Goal: Task Accomplishment & Management: Use online tool/utility

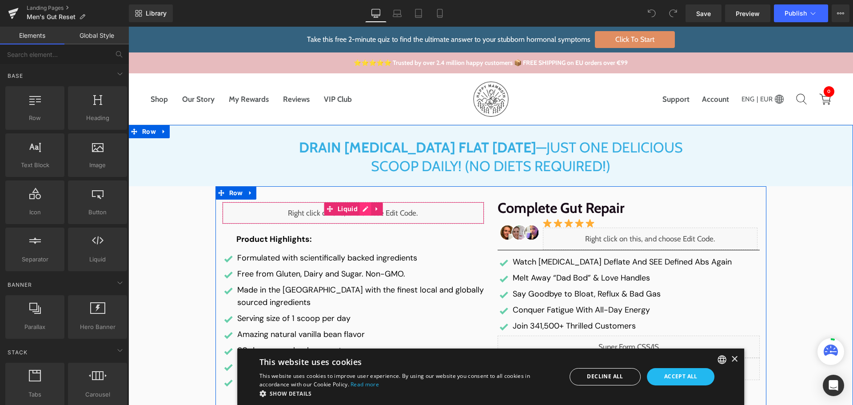
click at [362, 211] on div "Liquid" at bounding box center [353, 213] width 262 height 22
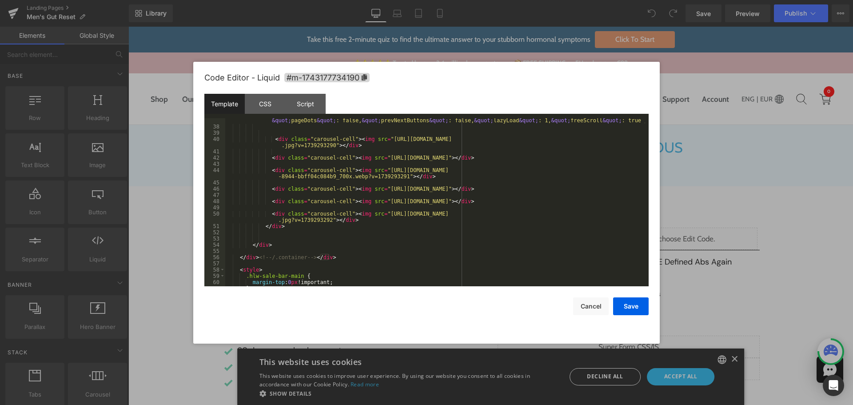
scroll to position [404, 0]
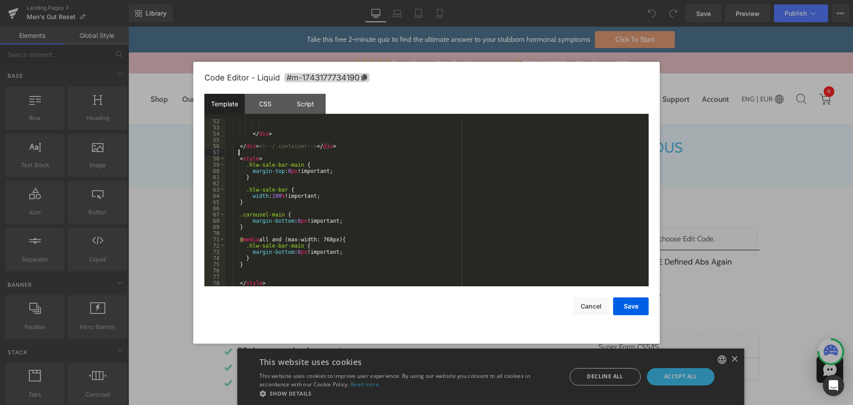
click at [278, 152] on div "</ div > </ div > <!-- /.container --> </ div > < style > .hlw-sale-bar-main { …" at bounding box center [435, 208] width 420 height 180
click at [284, 157] on div "</ div > </ div > <!-- /.container --> </ div > < style > .hlw-sale-bar-main { …" at bounding box center [435, 208] width 420 height 180
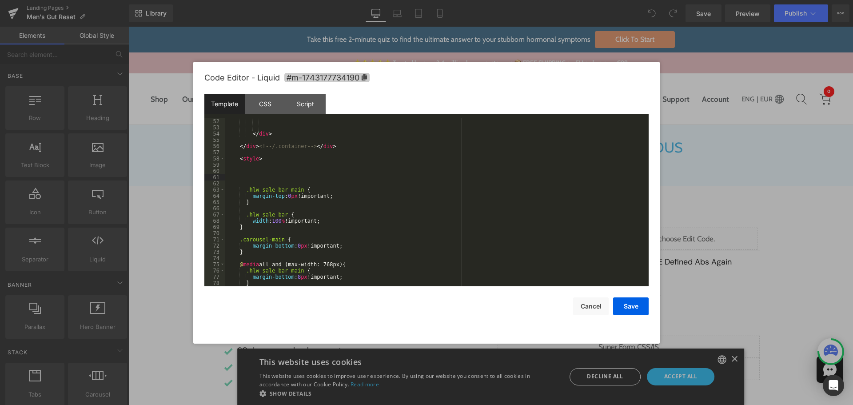
click at [306, 74] on span "#m-1743177734190" at bounding box center [326, 77] width 85 height 9
click at [283, 175] on div "</ div > </ div > <!-- /.container --> </ div > < style > .hlw-sale-bar-main { …" at bounding box center [435, 209] width 420 height 180
paste textarea
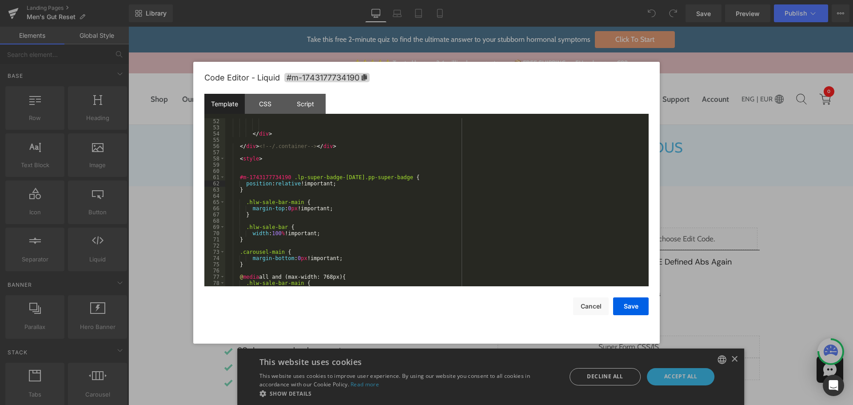
click at [281, 191] on div "</ div > </ div > <!-- /.container --> </ div > < style > #m-1743177734190 .lp-…" at bounding box center [435, 208] width 420 height 180
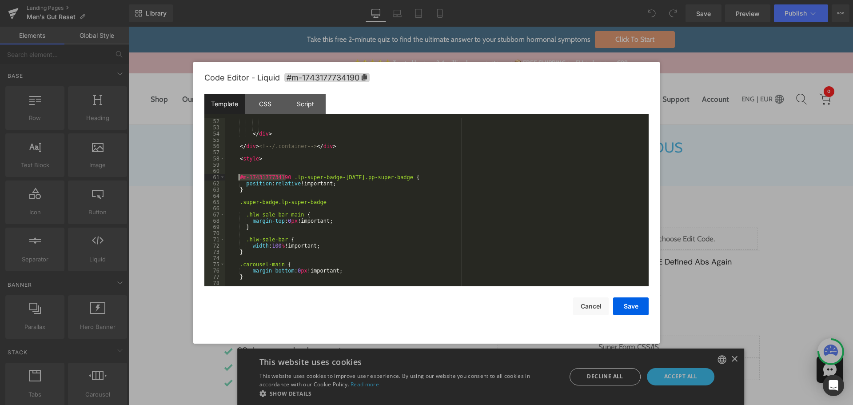
drag, startPoint x: 285, startPoint y: 175, endPoint x: 239, endPoint y: 177, distance: 45.4
click at [239, 177] on div "</ div > </ div > <!-- /.container --> </ div > < style > #m-1743177734190 .lp-…" at bounding box center [435, 208] width 420 height 180
click at [239, 203] on div "</ div > </ div > <!-- /.container --> </ div > < style > #m-1743177734190 .lp-…" at bounding box center [435, 208] width 420 height 180
paste textarea
click at [380, 205] on div "</ div > </ div > <!-- /.container --> </ div > < style > #m-1743177734190 .lp-…" at bounding box center [435, 208] width 420 height 180
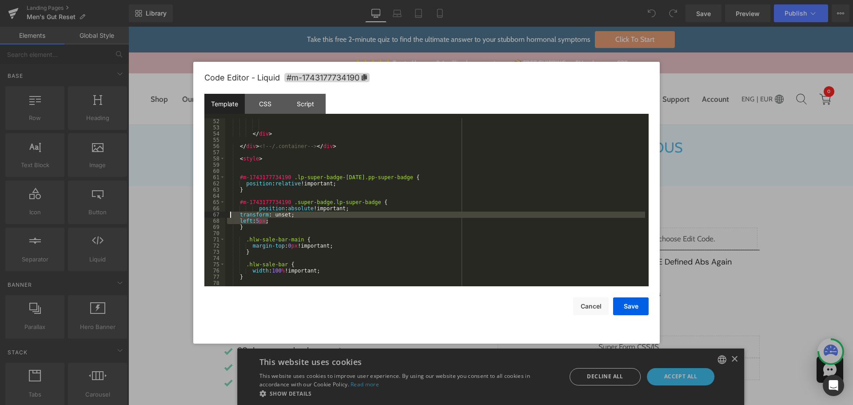
drag, startPoint x: 266, startPoint y: 220, endPoint x: 231, endPoint y: 215, distance: 35.8
click at [231, 215] on div "</ div > </ div > <!-- /.container --> </ div > < style > #m-1743177734190 .lp-…" at bounding box center [435, 208] width 420 height 180
click at [257, 208] on div "</ div > </ div > <!-- /.container --> </ div > < style > #m-1743177734190 .lp-…" at bounding box center [435, 208] width 420 height 180
click at [273, 230] on div "</ div > </ div > <!-- /.container --> </ div > < style > #m-1743177734190 .lp-…" at bounding box center [435, 208] width 420 height 180
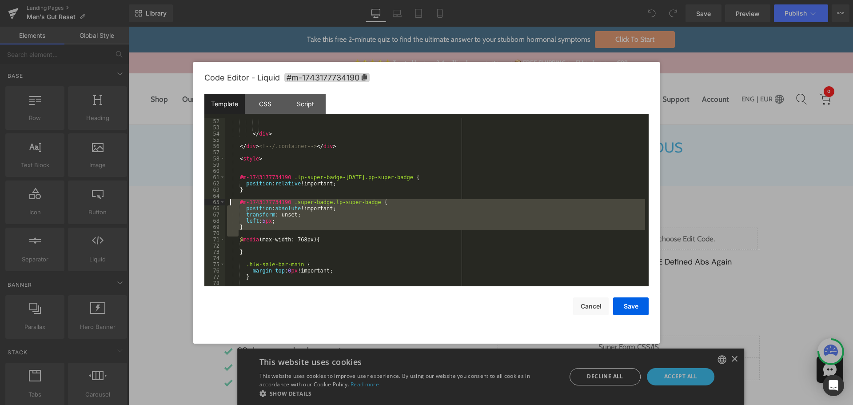
drag, startPoint x: 246, startPoint y: 230, endPoint x: 229, endPoint y: 202, distance: 32.5
click at [229, 202] on div "</ div > </ div > <!-- /.container --> </ div > < style > #m-1743177734190 .lp-…" at bounding box center [435, 208] width 420 height 180
click at [264, 247] on div "</ div > </ div > <!-- /.container --> </ div > < style > #m-1743177734190 .lp-…" at bounding box center [435, 208] width 420 height 180
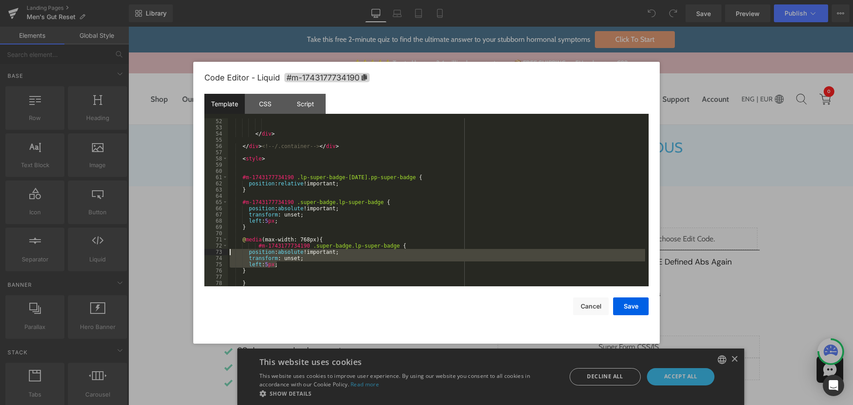
drag, startPoint x: 280, startPoint y: 265, endPoint x: 208, endPoint y: 255, distance: 72.3
click at [208, 255] on pre "52 53 54 55 56 57 58 59 60 61 62 63 64 65 66 67 68 69 70 71 72 73 74 75 76 77 7…" at bounding box center [426, 202] width 444 height 168
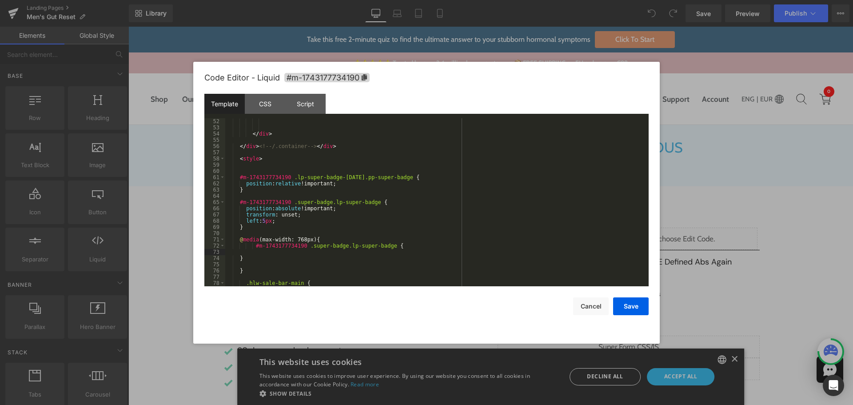
click at [270, 255] on div "</ div > </ div > <!-- /.container --> </ div > < style > #m-1743177734190 .lp-…" at bounding box center [435, 208] width 420 height 180
click at [270, 252] on div "</ div > </ div > <!-- /.container --> </ div > < style > #m-1743177734190 .lp-…" at bounding box center [435, 208] width 420 height 180
click at [270, 253] on div "</ div > </ div > <!-- /.container --> </ div > < style > #m-1743177734190 .lp-…" at bounding box center [436, 208] width 417 height 180
click at [632, 310] on button "Save" at bounding box center [631, 306] width 36 height 18
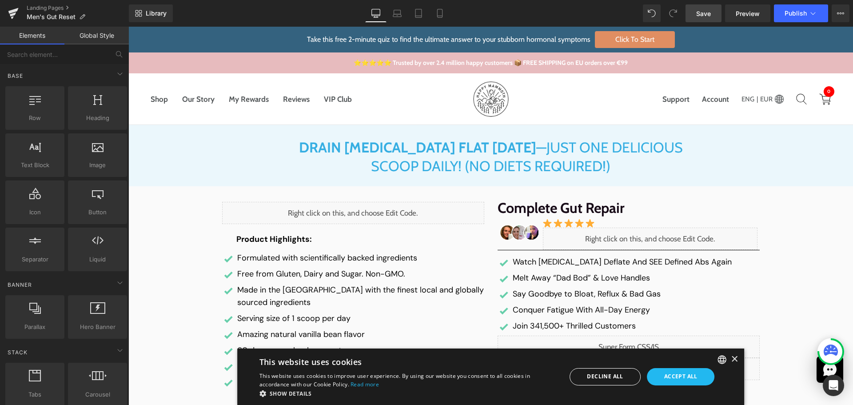
click at [704, 13] on span "Save" at bounding box center [703, 13] width 15 height 9
click at [741, 13] on span "Preview" at bounding box center [748, 13] width 24 height 9
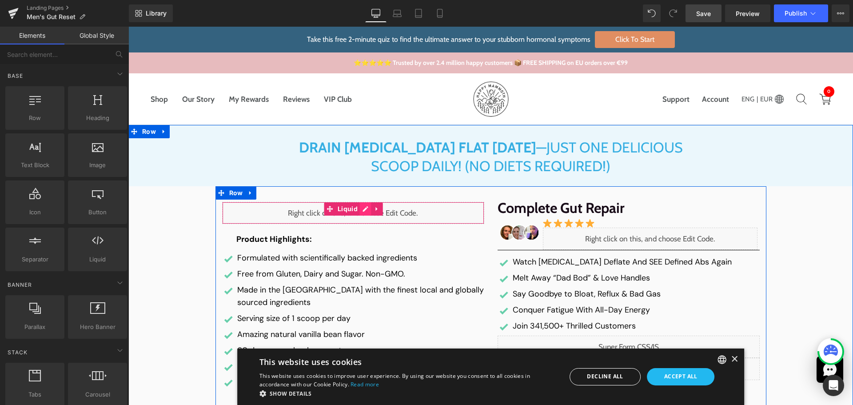
click at [354, 214] on span "Liquid" at bounding box center [347, 208] width 24 height 13
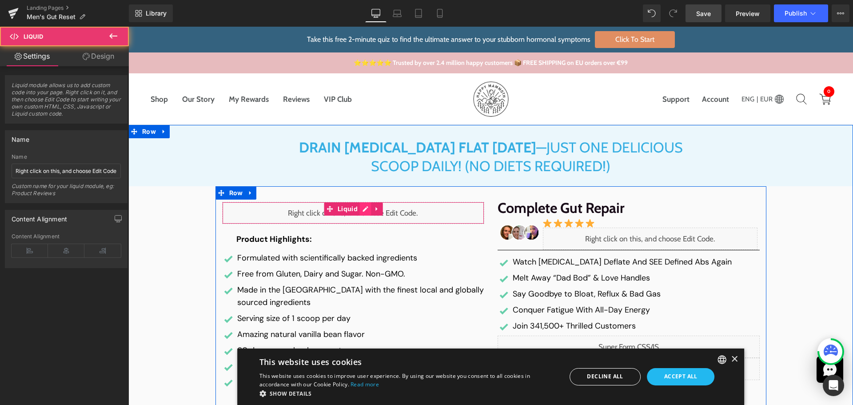
click at [361, 210] on div "Liquid" at bounding box center [353, 213] width 262 height 22
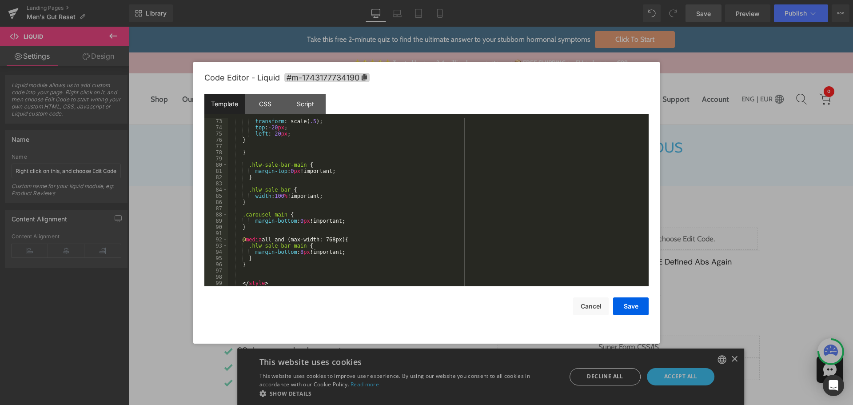
scroll to position [402, 0]
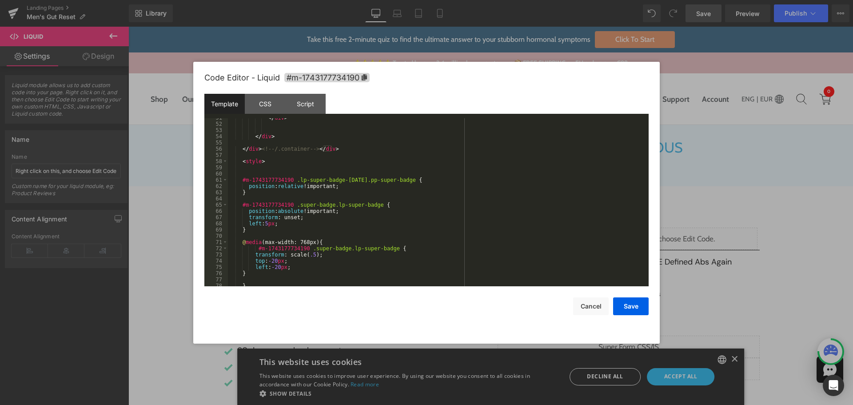
click at [305, 257] on div "</ div > </ div > </ div > <!-- /.container --> </ div > < style > #m-174317773…" at bounding box center [436, 205] width 417 height 180
click at [627, 302] on button "Save" at bounding box center [631, 306] width 36 height 18
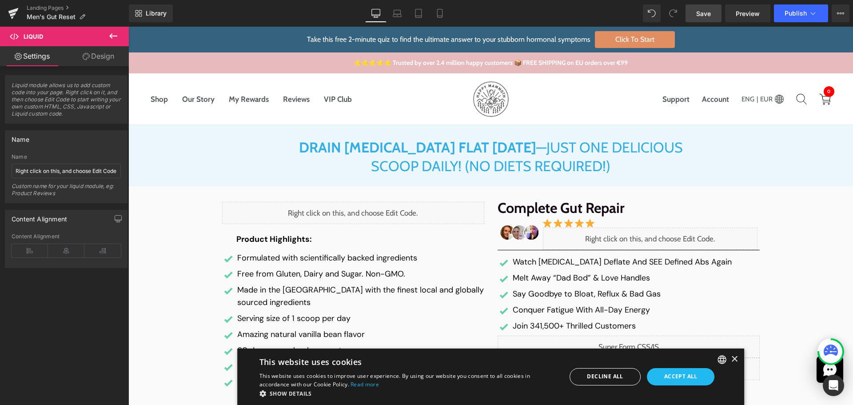
click at [696, 9] on span "Save" at bounding box center [703, 13] width 15 height 9
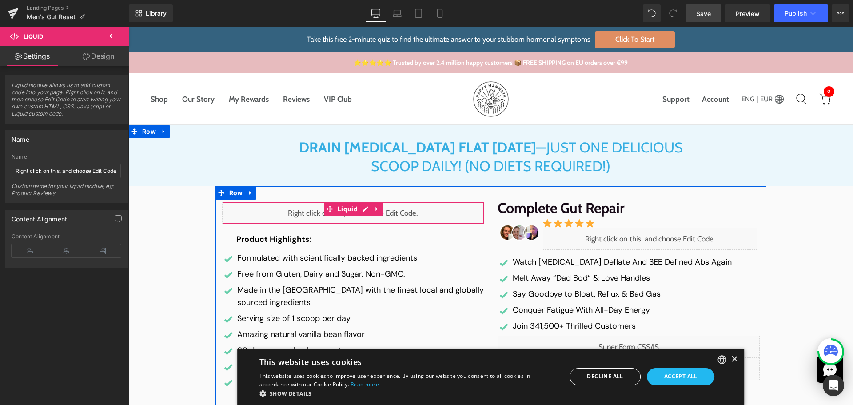
click at [361, 211] on div "Liquid" at bounding box center [353, 213] width 262 height 22
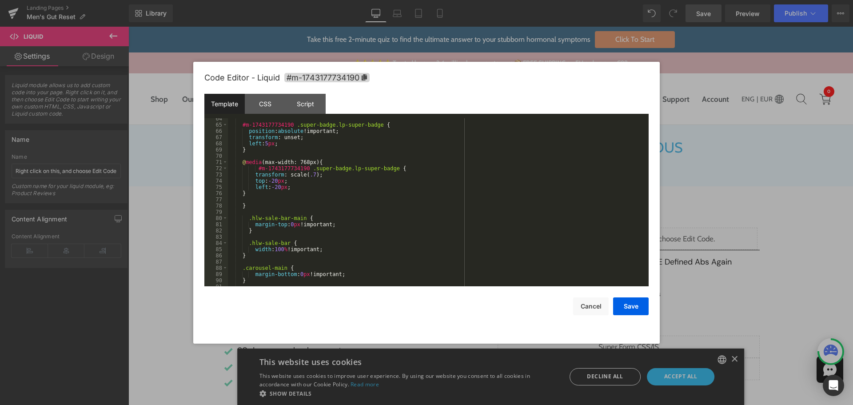
scroll to position [428, 0]
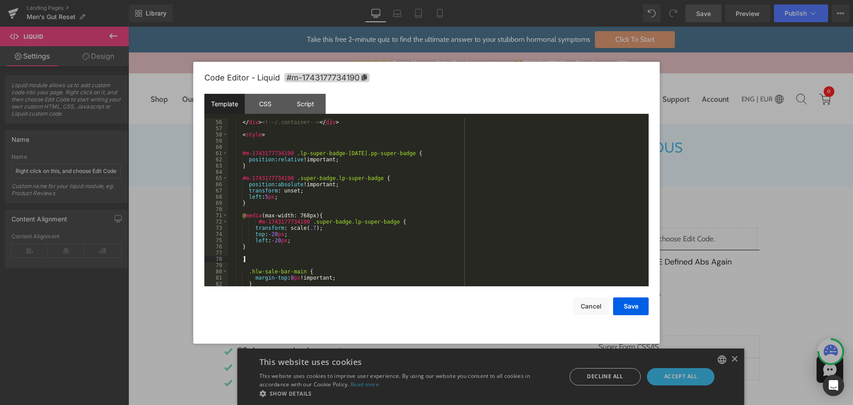
click at [245, 259] on div "</ div > <!-- /.container --> </ div > < style > #m-1743177734190 .lp-super-bad…" at bounding box center [436, 203] width 417 height 180
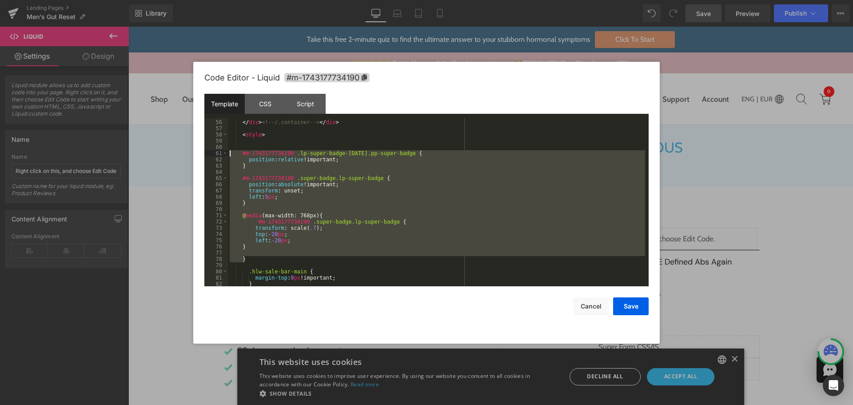
drag, startPoint x: 263, startPoint y: 256, endPoint x: 220, endPoint y: 154, distance: 110.7
click at [220, 154] on pre "55 56 57 58 59 60 61 62 63 64 65 66 67 68 69 70 71 72 73 74 75 76 77 78 79 80 8…" at bounding box center [426, 202] width 444 height 168
click at [595, 303] on button "Cancel" at bounding box center [591, 306] width 36 height 18
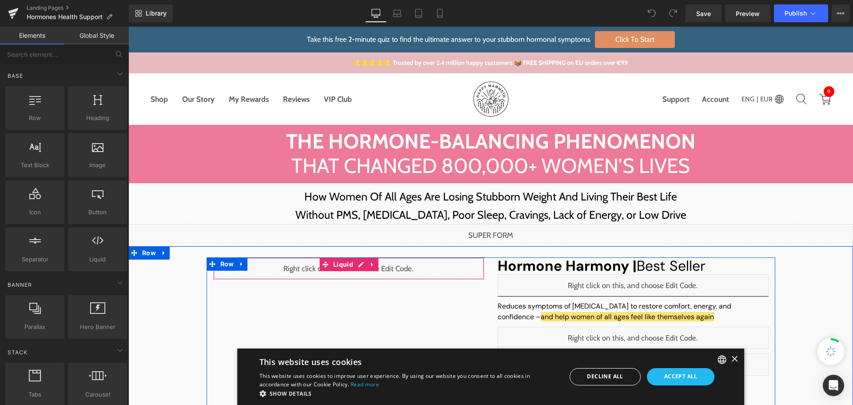
click at [356, 266] on div "Liquid" at bounding box center [348, 268] width 271 height 22
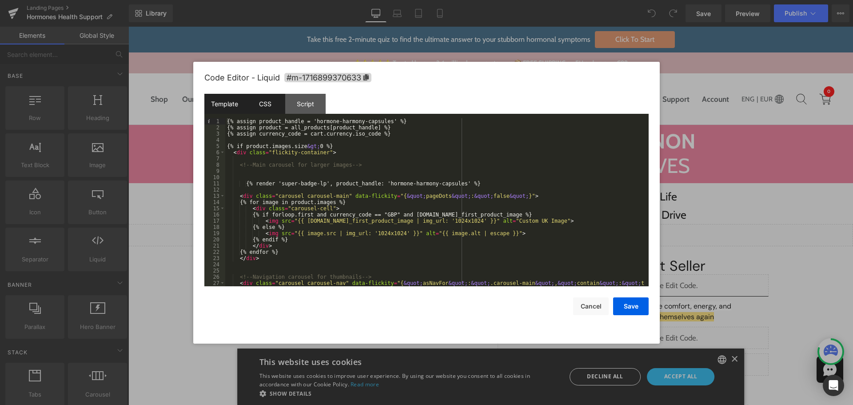
click at [274, 109] on div "CSS" at bounding box center [265, 104] width 40 height 20
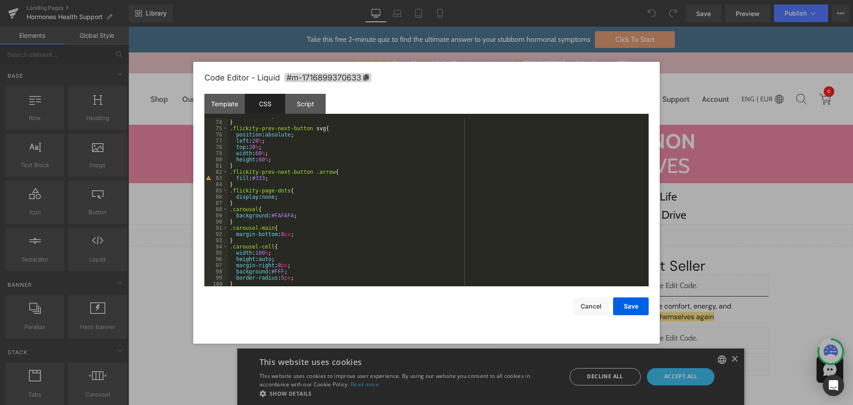
scroll to position [678, 0]
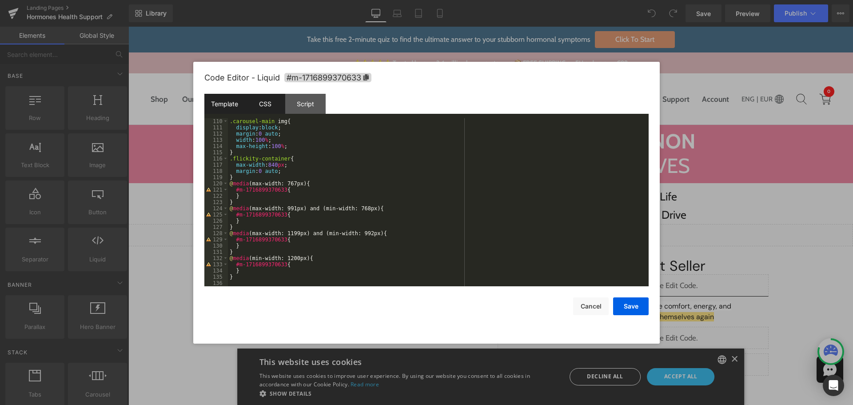
click at [227, 110] on div "Template" at bounding box center [224, 104] width 40 height 20
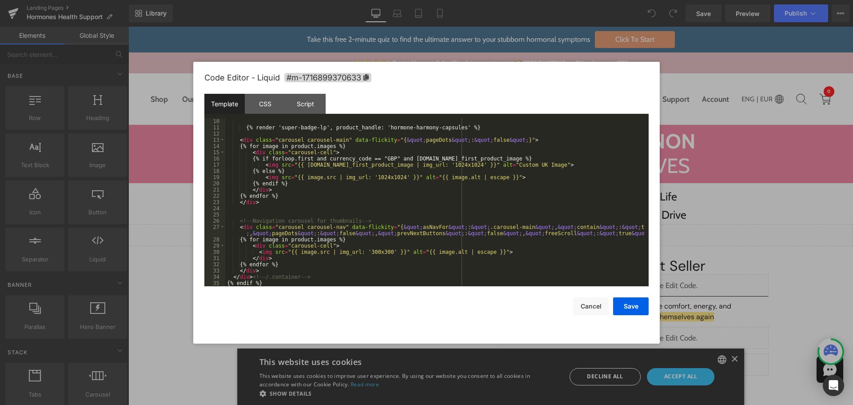
scroll to position [0, 0]
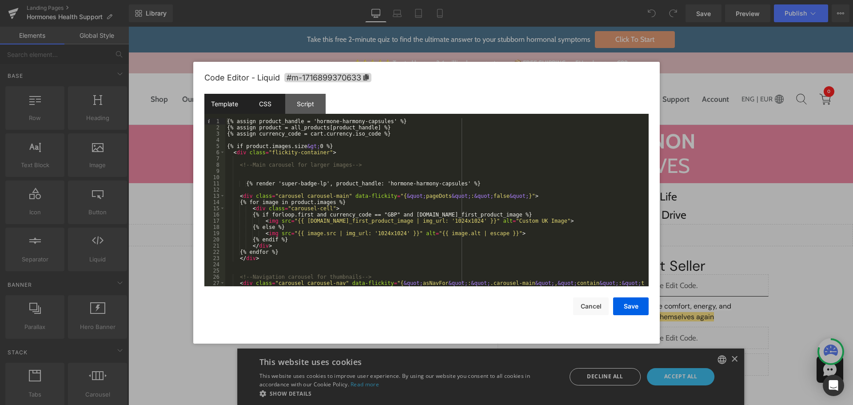
click at [273, 98] on div "CSS" at bounding box center [265, 104] width 40 height 20
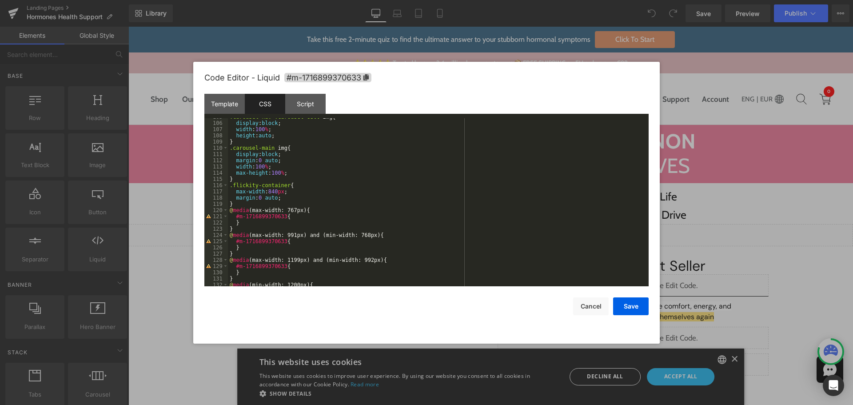
scroll to position [678, 0]
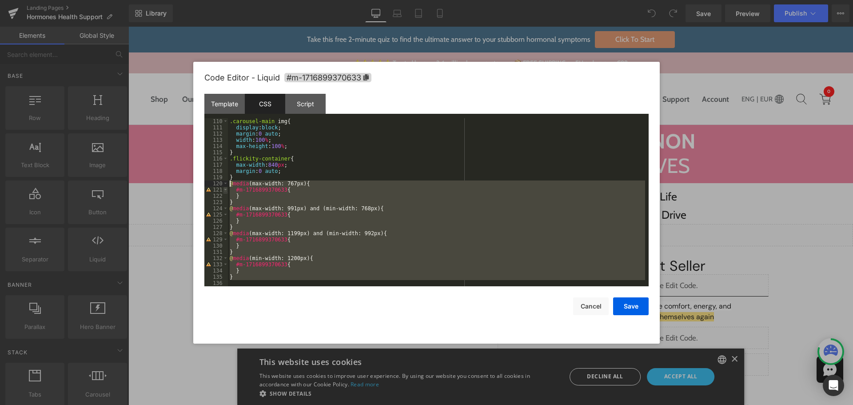
drag, startPoint x: 240, startPoint y: 280, endPoint x: 226, endPoint y: 186, distance: 95.2
click at [226, 186] on pre "110 111 112 113 114 115 116 117 118 119 120 121 122 123 124 125 126 127 128 129…" at bounding box center [426, 202] width 444 height 168
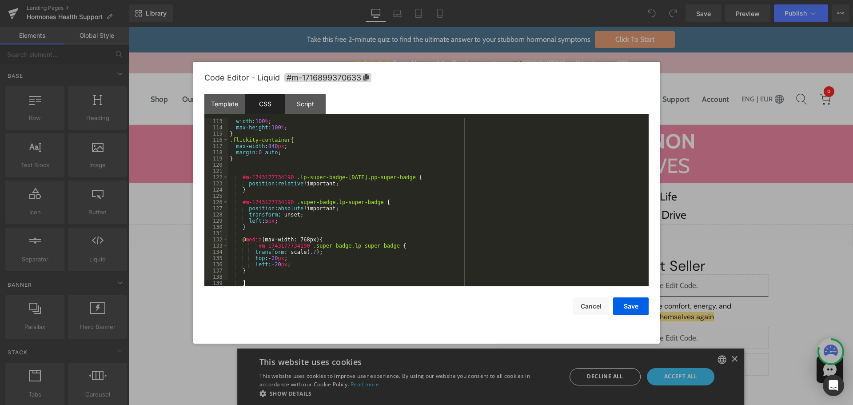
scroll to position [696, 0]
click at [322, 76] on span "#m-1716899370633" at bounding box center [327, 77] width 87 height 9
drag, startPoint x: 289, startPoint y: 177, endPoint x: 250, endPoint y: 181, distance: 39.3
click at [243, 177] on div "width : 100 % ; max-height : 100 % ; } .flickity-container { max-width : 840 px…" at bounding box center [436, 208] width 417 height 180
drag, startPoint x: 287, startPoint y: 202, endPoint x: 241, endPoint y: 200, distance: 46.7
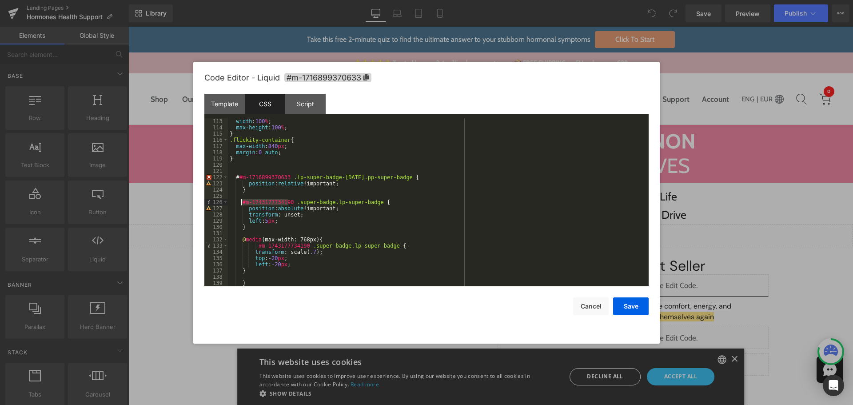
click at [241, 200] on div "width : 100 % ; max-height : 100 % ; } .flickity-container { max-width : 840 px…" at bounding box center [436, 208] width 417 height 180
drag, startPoint x: 304, startPoint y: 246, endPoint x: 257, endPoint y: 246, distance: 47.1
click at [257, 246] on div "width : 100 % ; max-height : 100 % ; } .flickity-container { max-width : 840 px…" at bounding box center [436, 208] width 417 height 180
click at [631, 306] on button "Save" at bounding box center [631, 306] width 36 height 18
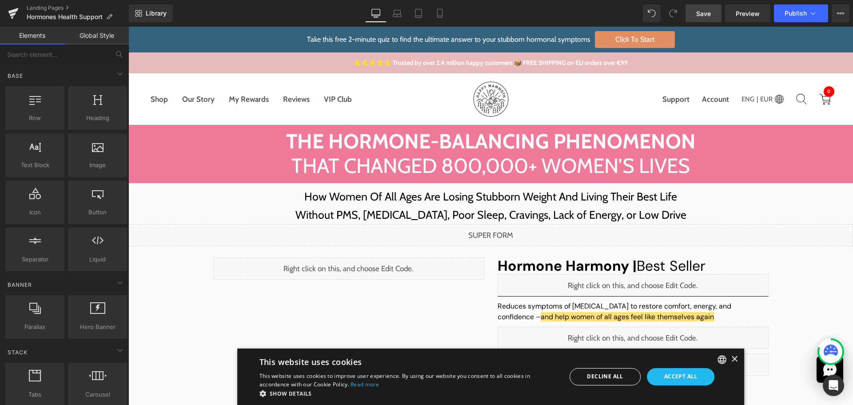
click at [696, 13] on link "Save" at bounding box center [703, 13] width 36 height 18
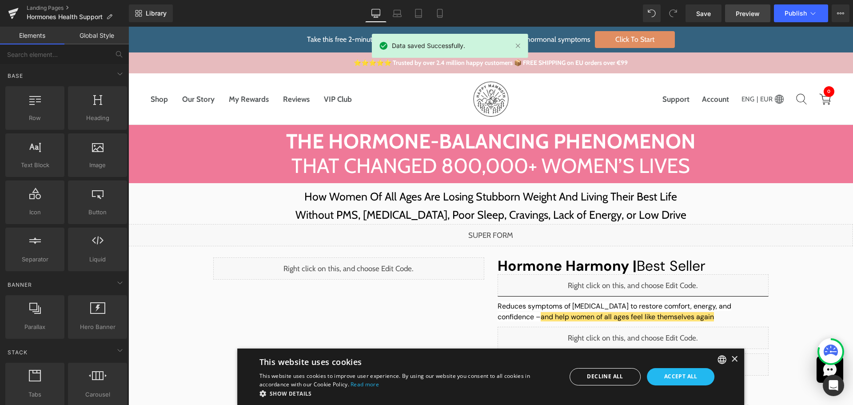
click at [747, 16] on span "Preview" at bounding box center [748, 13] width 24 height 9
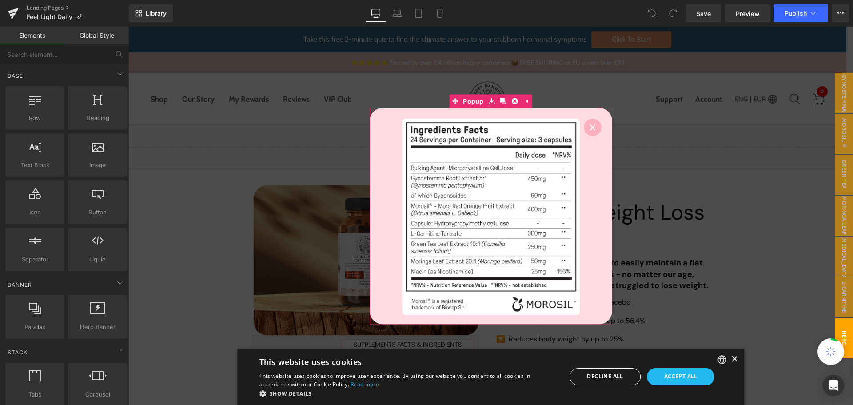
click at [589, 126] on circle at bounding box center [592, 126] width 17 height 17
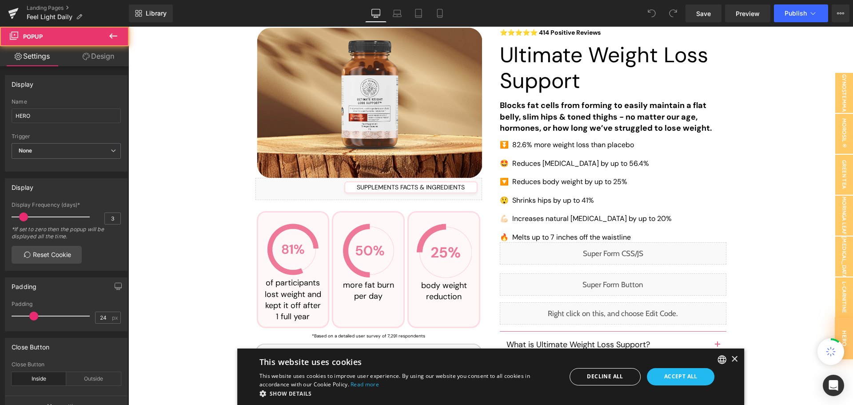
scroll to position [178, 0]
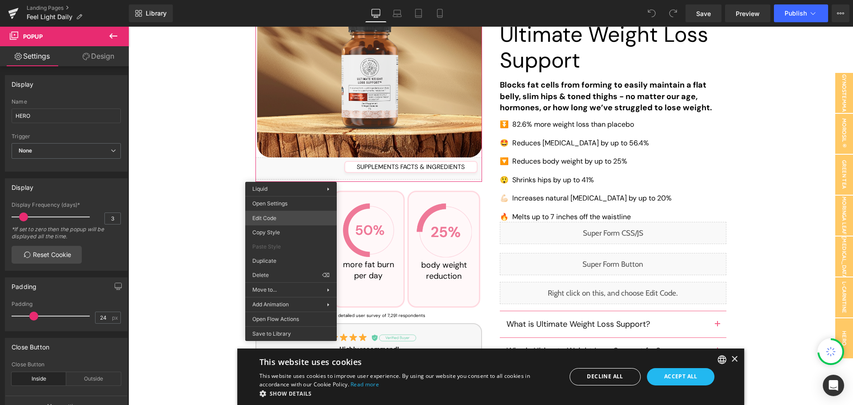
click at [272, 0] on div "You are previewing how the will restyle your page. You can not edit Elements in…" at bounding box center [426, 0] width 853 height 0
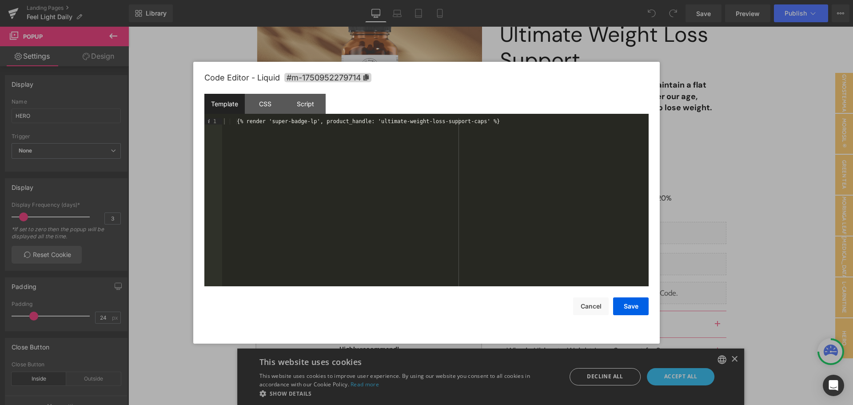
click at [297, 153] on div "{% render 'super-badge-lp', product_handle: 'ultimate-weight-loss-support-caps'…" at bounding box center [435, 208] width 426 height 180
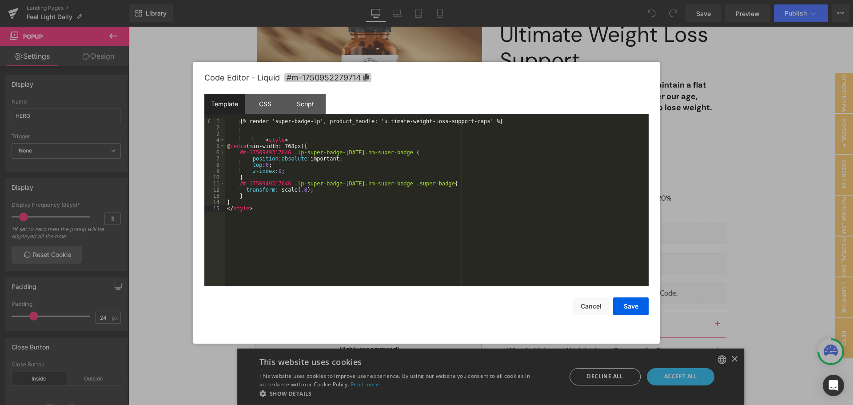
click at [340, 80] on span "#m-1750952279714" at bounding box center [327, 77] width 87 height 9
drag, startPoint x: 285, startPoint y: 151, endPoint x: 239, endPoint y: 153, distance: 45.4
click at [239, 153] on div "{% render 'super-badge-lp', product_handle: 'ultimate-weight-loss-support-caps'…" at bounding box center [436, 208] width 423 height 180
drag, startPoint x: 285, startPoint y: 183, endPoint x: 238, endPoint y: 182, distance: 47.1
click at [238, 182] on div "{% render 'super-badge-lp', product_handle: 'ultimate-weight-loss-support-caps'…" at bounding box center [436, 208] width 423 height 180
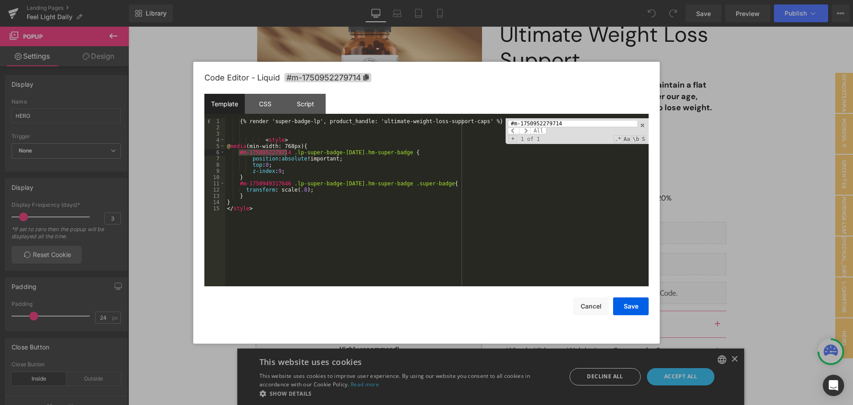
type input "#m-1750952279714"
click at [305, 181] on div "{% render 'super-badge-lp', product_handle: 'ultimate-weight-loss-support-caps'…" at bounding box center [436, 208] width 423 height 180
click at [643, 125] on span at bounding box center [642, 125] width 6 height 6
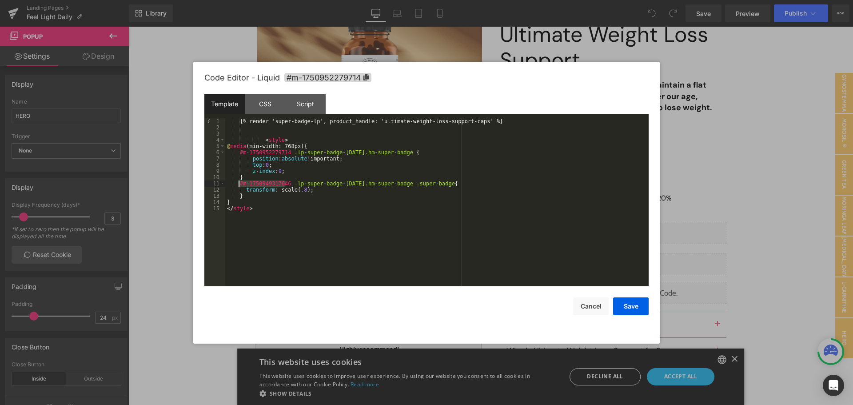
drag, startPoint x: 285, startPoint y: 181, endPoint x: 239, endPoint y: 184, distance: 45.9
click at [239, 184] on div "{% render 'super-badge-lp', product_handle: 'ultimate-weight-loss-support-caps'…" at bounding box center [436, 208] width 423 height 180
click at [631, 303] on button "Save" at bounding box center [631, 306] width 36 height 18
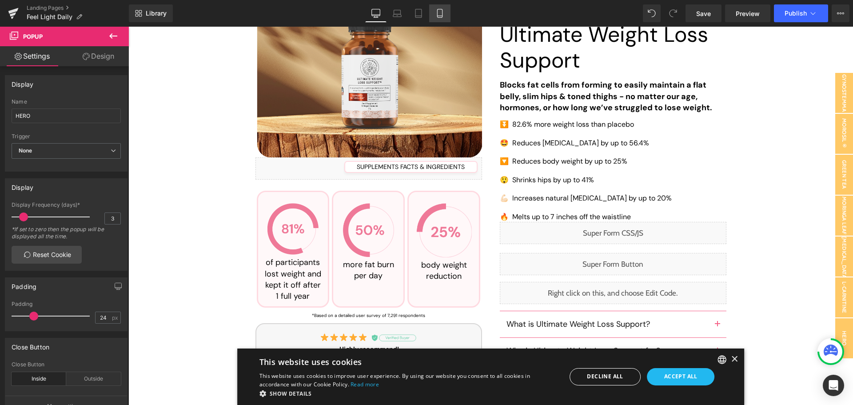
click at [436, 16] on icon at bounding box center [439, 13] width 9 height 9
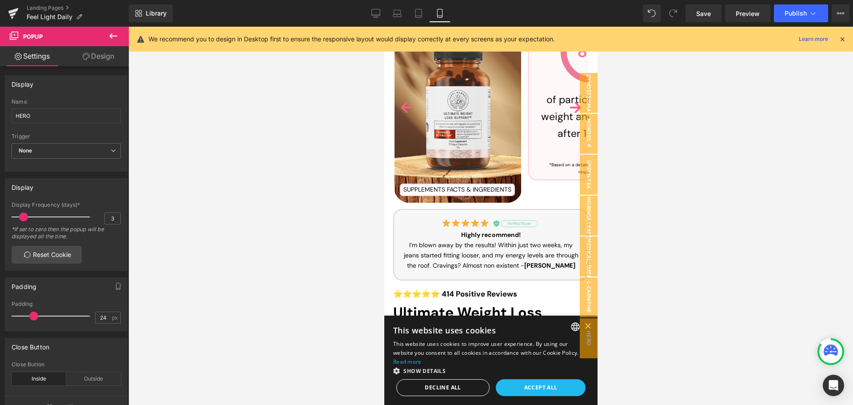
scroll to position [0, 0]
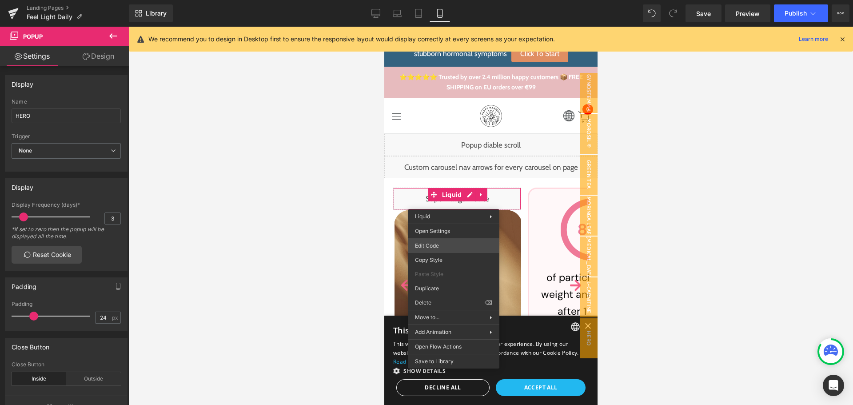
click at [438, 0] on div "You are previewing how the will restyle your page. You can not edit Elements in…" at bounding box center [426, 0] width 853 height 0
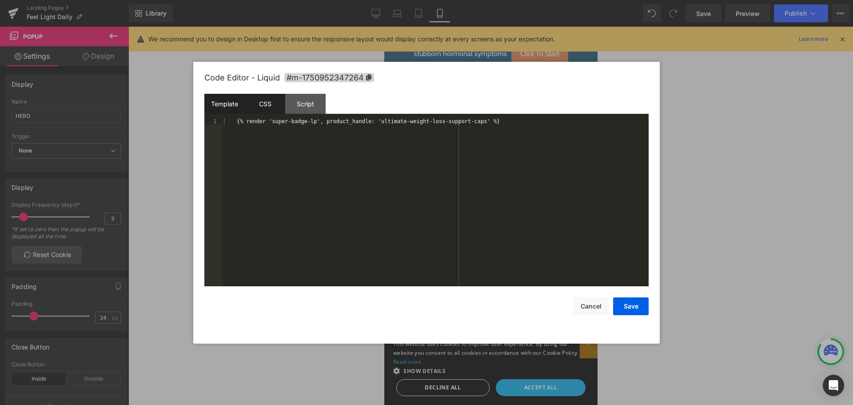
click at [259, 98] on div "CSS" at bounding box center [265, 104] width 40 height 20
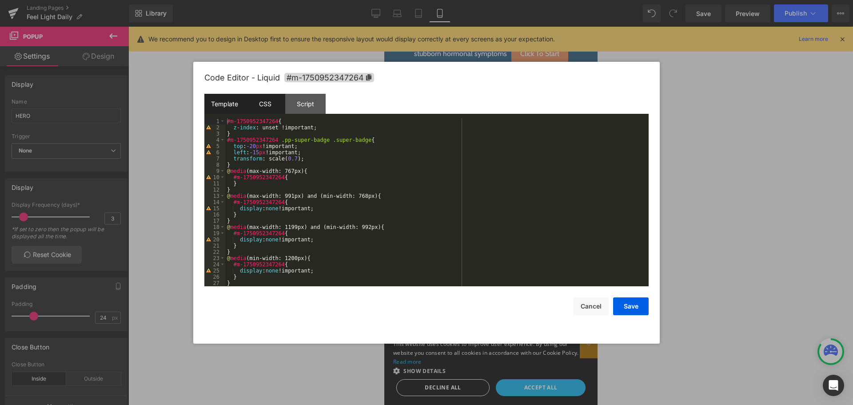
click at [225, 110] on div "Template" at bounding box center [224, 104] width 40 height 20
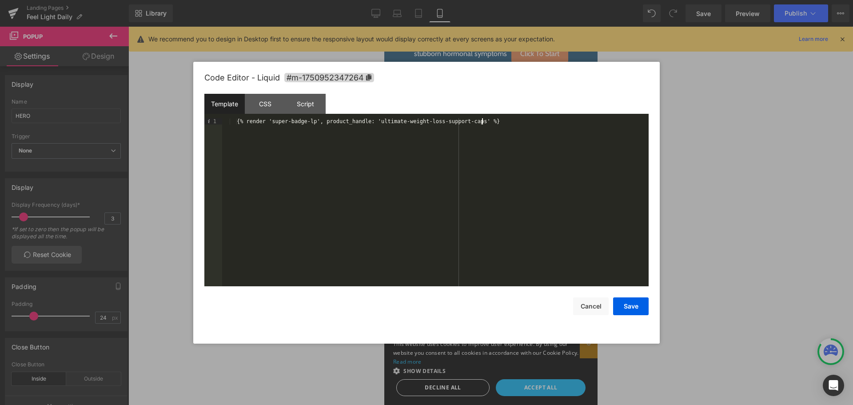
click at [511, 123] on div "{% render 'super-badge-lp', product_handle: 'ultimate-weight-loss-support-caps'…" at bounding box center [435, 208] width 426 height 180
click at [333, 78] on span "#m-1750952347264" at bounding box center [329, 77] width 90 height 9
drag, startPoint x: 310, startPoint y: 145, endPoint x: 263, endPoint y: 147, distance: 47.1
click at [263, 147] on div "{% render 'super-badge-lp', product_handle: 'ultimate-weight-loss-support-caps'…" at bounding box center [436, 208] width 423 height 180
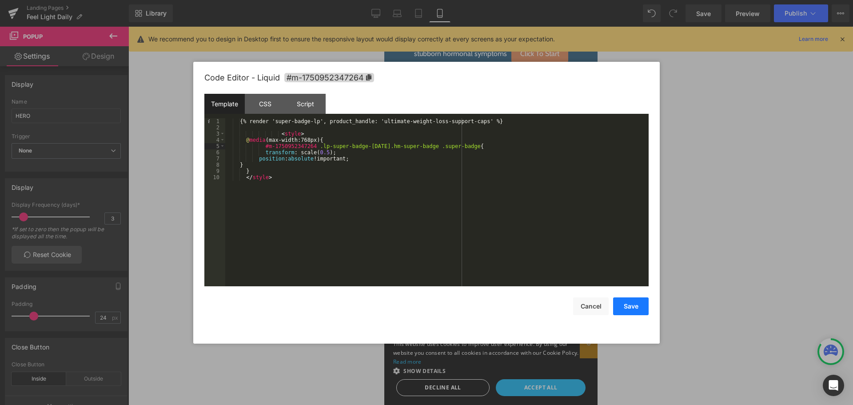
click at [633, 305] on button "Save" at bounding box center [631, 306] width 36 height 18
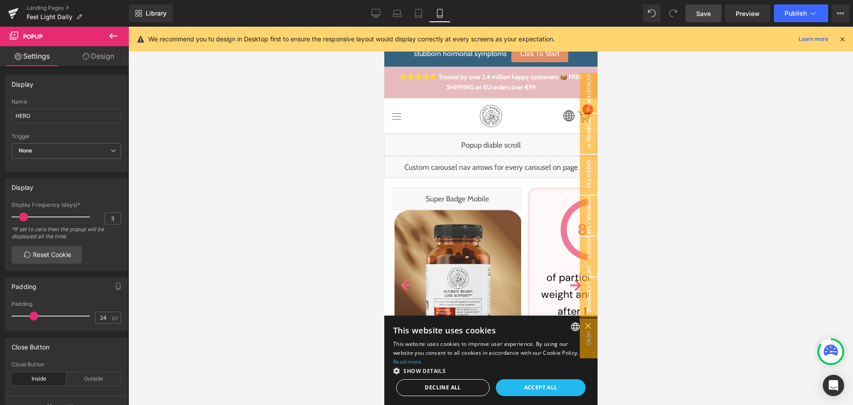
click at [702, 6] on link "Save" at bounding box center [703, 13] width 36 height 18
click at [844, 37] on icon at bounding box center [842, 39] width 8 height 8
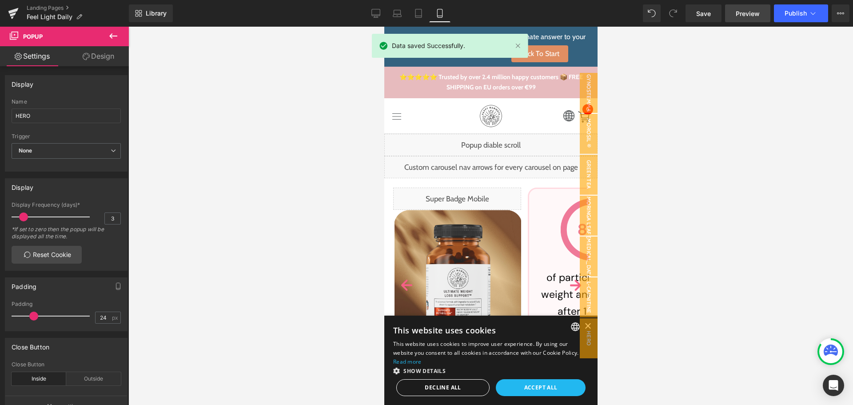
click at [746, 12] on span "Preview" at bounding box center [748, 13] width 24 height 9
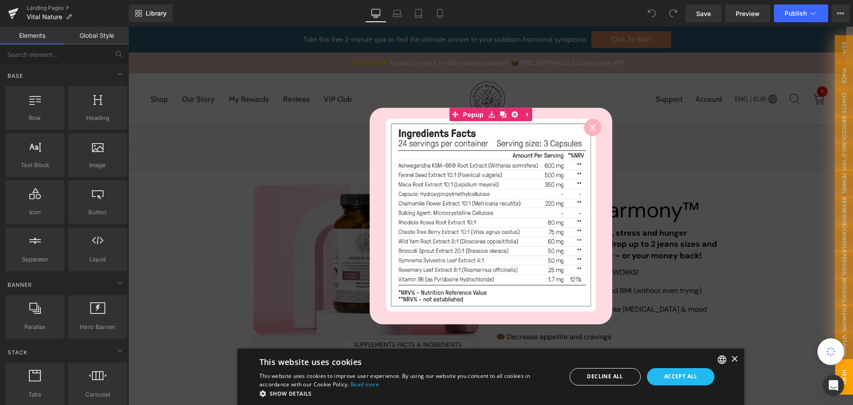
click at [585, 125] on circle at bounding box center [592, 126] width 17 height 17
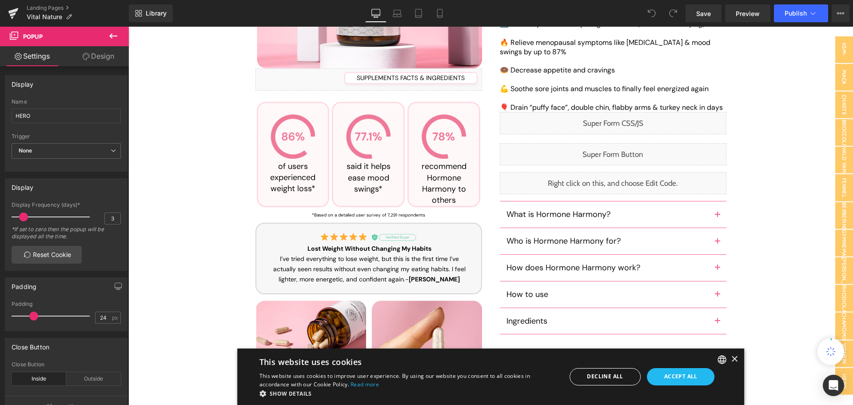
click at [303, 74] on div "Liquid" at bounding box center [368, 79] width 227 height 22
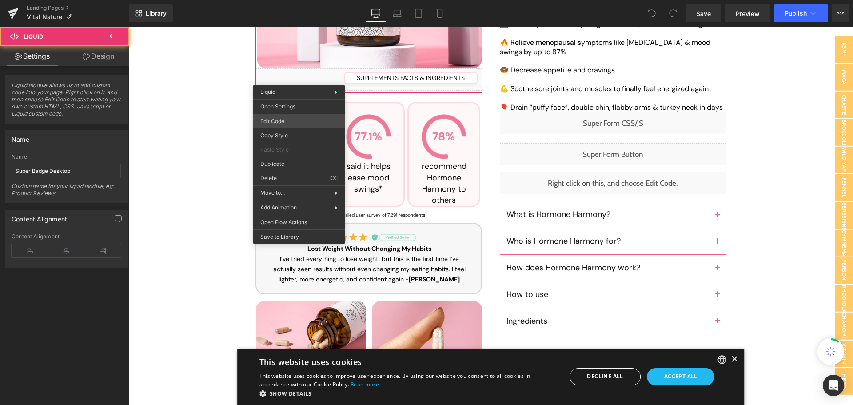
click at [286, 0] on div "You are previewing how the will restyle your page. You can not edit Elements in…" at bounding box center [426, 0] width 853 height 0
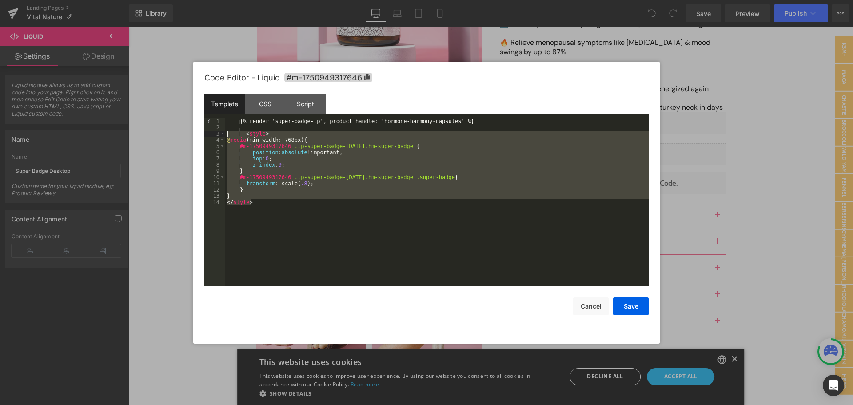
drag, startPoint x: 251, startPoint y: 199, endPoint x: 207, endPoint y: 132, distance: 79.8
click at [207, 132] on pre "1 2 3 4 5 6 7 8 9 10 11 12 13 14 {% render 'super-badge-lp', product_handle: 'h…" at bounding box center [426, 202] width 444 height 168
click at [442, 15] on div at bounding box center [426, 202] width 853 height 405
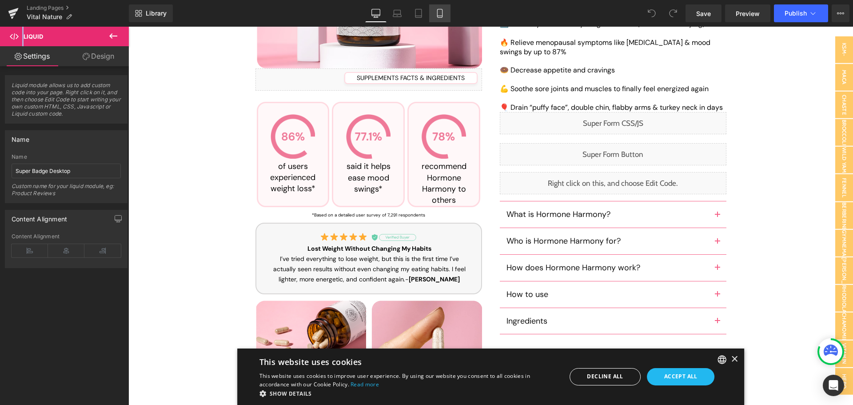
drag, startPoint x: 443, startPoint y: 15, endPoint x: 29, endPoint y: 176, distance: 444.4
click at [442, 15] on icon at bounding box center [439, 13] width 5 height 8
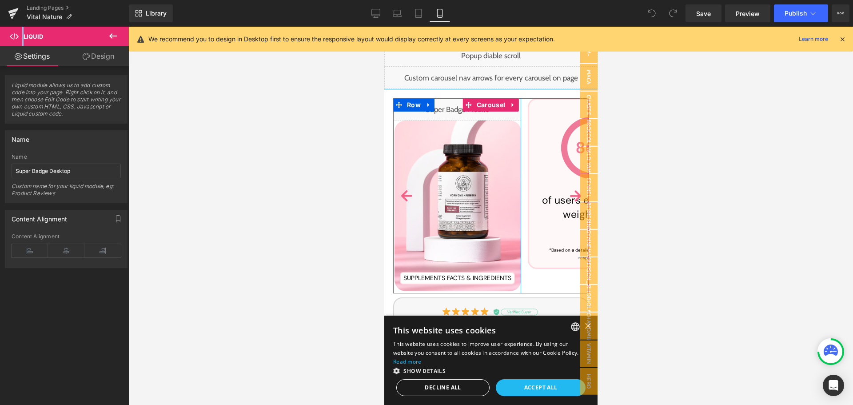
scroll to position [44, 0]
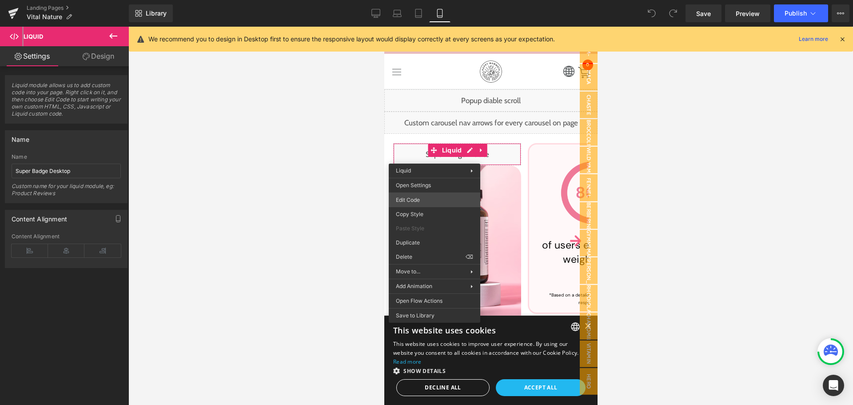
click at [428, 0] on div "You are previewing how the will restyle your page. You can not edit Elements in…" at bounding box center [426, 0] width 853 height 0
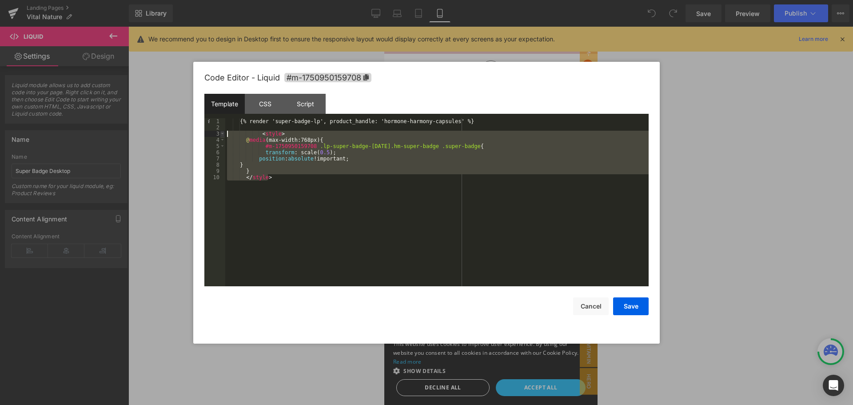
drag, startPoint x: 283, startPoint y: 179, endPoint x: 223, endPoint y: 134, distance: 75.4
click at [223, 134] on pre "1 2 3 4 5 6 7 8 9 10 {% render 'super-badge-lp', product_handle: 'hormone-harmo…" at bounding box center [426, 202] width 444 height 168
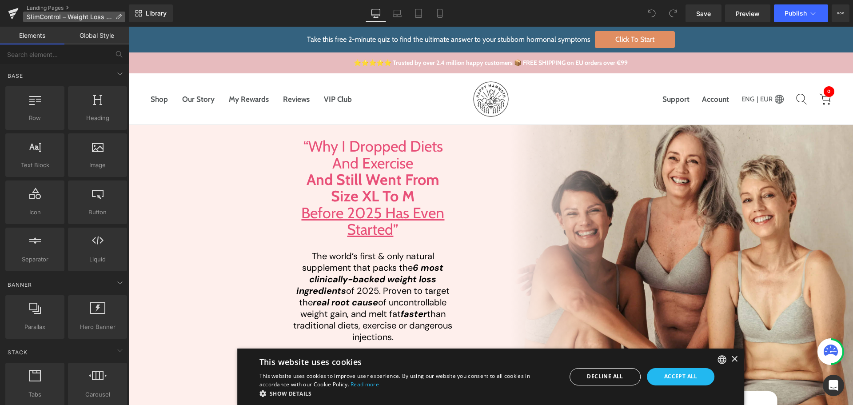
click at [121, 15] on icon at bounding box center [118, 17] width 6 height 6
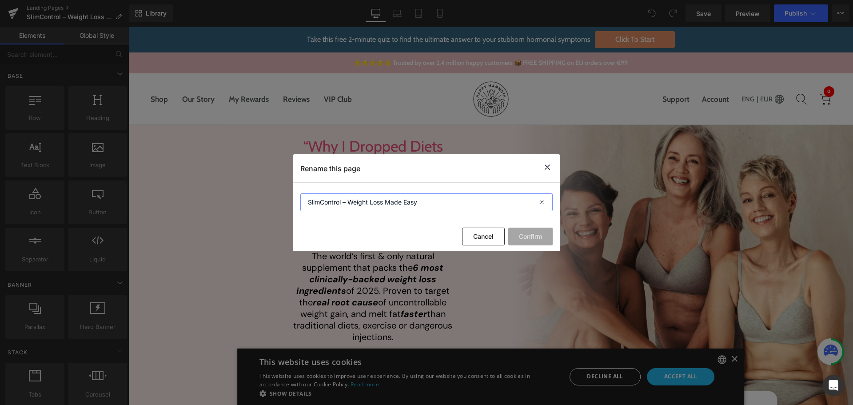
click at [410, 200] on input "SlimControl – Weight Loss Made Easy" at bounding box center [426, 202] width 252 height 18
drag, startPoint x: 488, startPoint y: 233, endPoint x: 653, endPoint y: 13, distance: 275.0
click at [488, 233] on button "Cancel" at bounding box center [483, 236] width 43 height 18
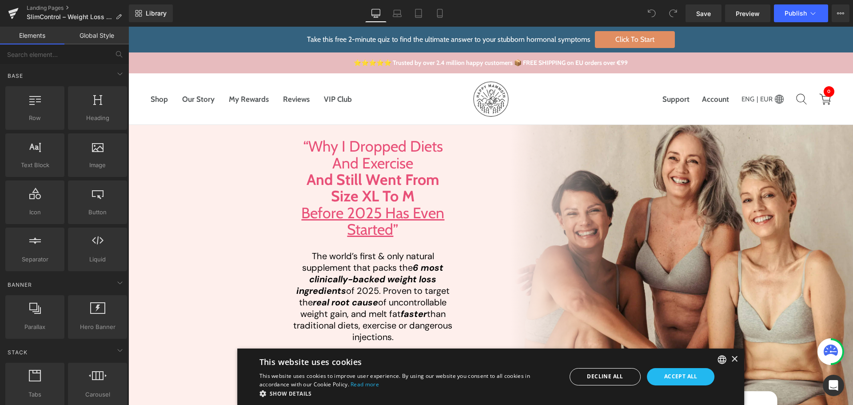
click at [746, 11] on span "Preview" at bounding box center [748, 13] width 24 height 9
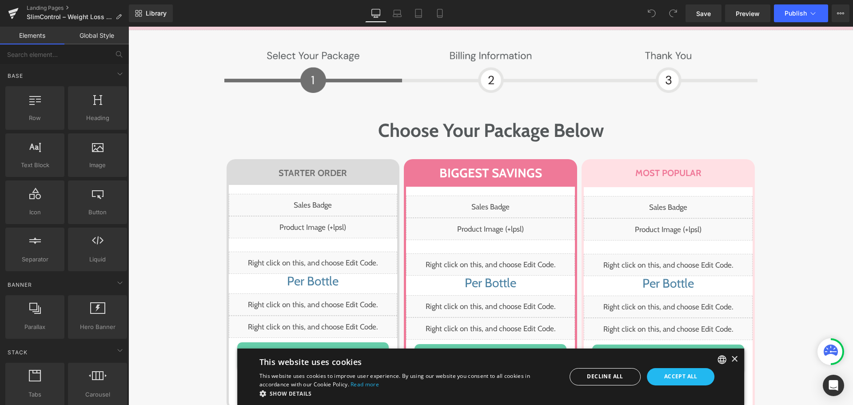
scroll to position [5847, 0]
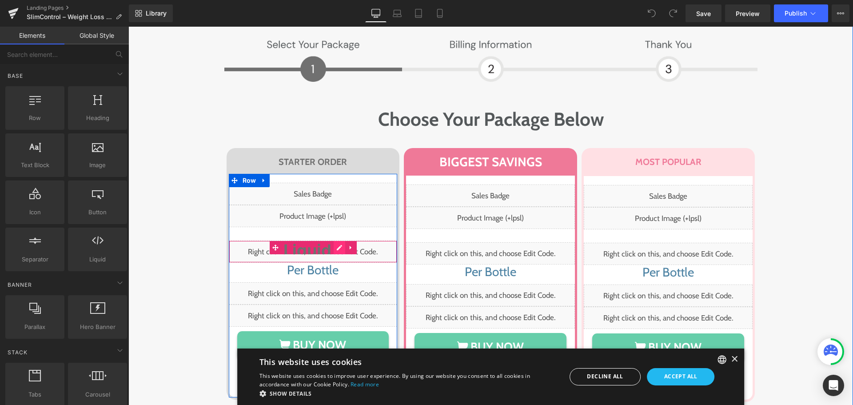
click at [330, 240] on div "Liquid" at bounding box center [313, 251] width 169 height 22
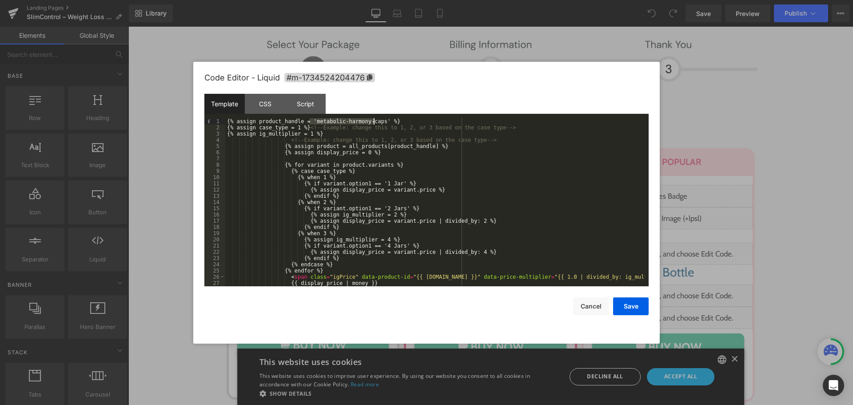
drag, startPoint x: 308, startPoint y: 121, endPoint x: 374, endPoint y: 121, distance: 65.7
click at [374, 121] on div "{% assign product_handle = 'metabolic-harmony-caps' %} {% assign case_type = 1 …" at bounding box center [435, 208] width 420 height 180
click at [586, 310] on button "Cancel" at bounding box center [591, 306] width 36 height 18
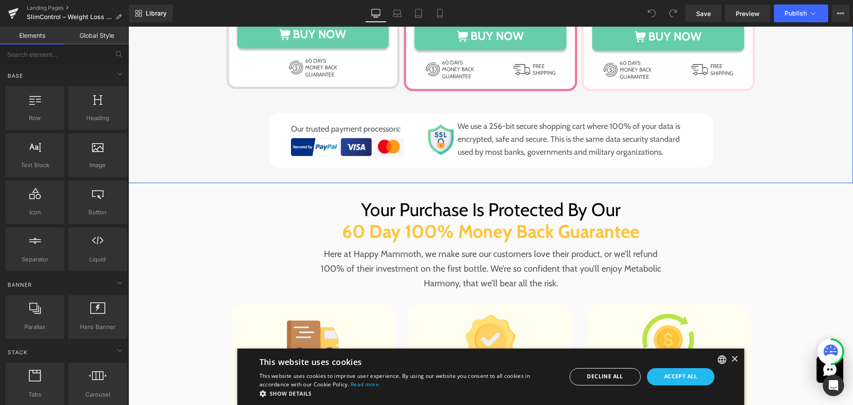
scroll to position [6158, 0]
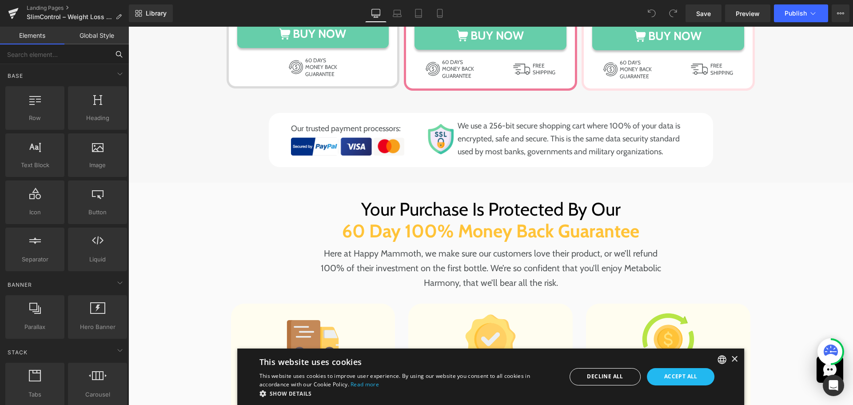
click at [66, 47] on input "text" at bounding box center [54, 54] width 109 height 20
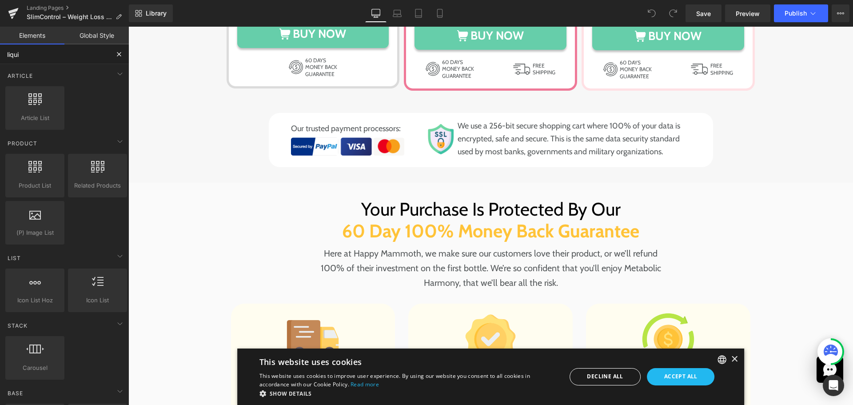
type input "liquid"
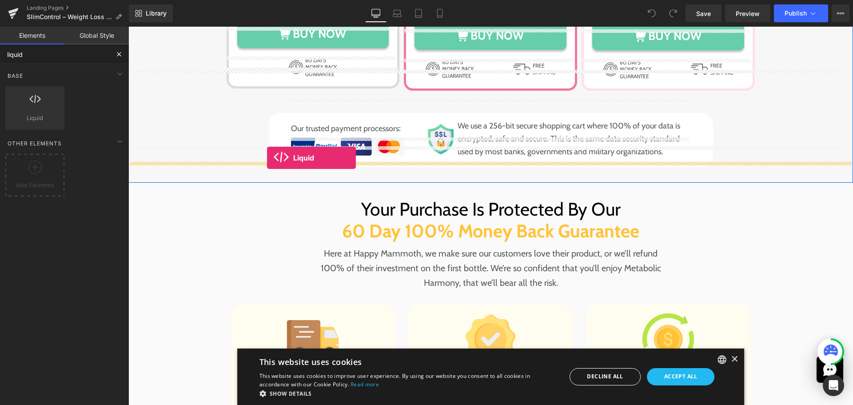
drag, startPoint x: 163, startPoint y: 128, endPoint x: 267, endPoint y: 158, distance: 108.4
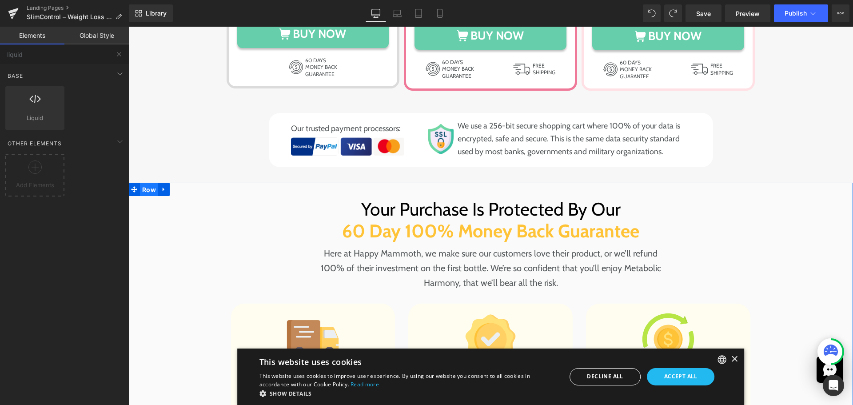
click at [154, 183] on span "Row" at bounding box center [149, 189] width 18 height 13
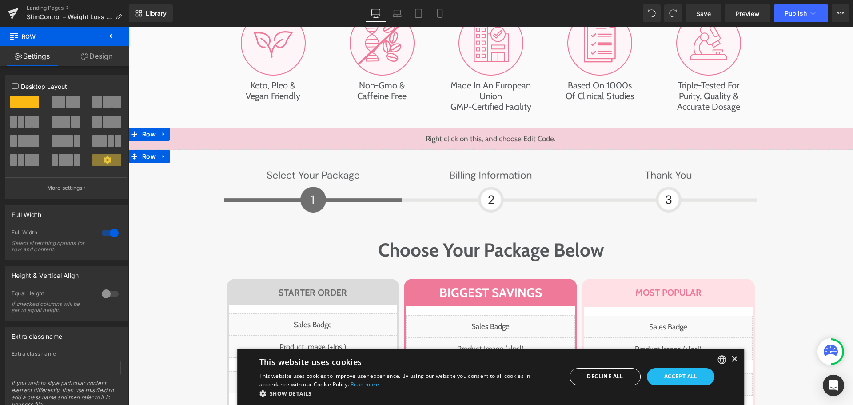
scroll to position [5714, 0]
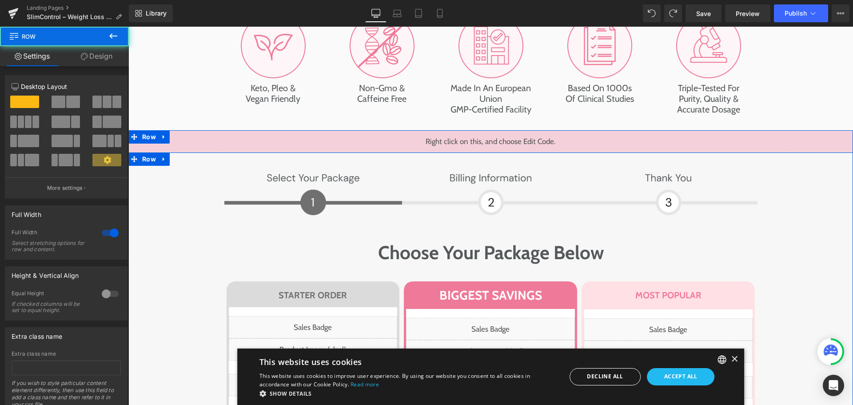
click at [166, 172] on div "Image Image Row Choose Your Package Below Heading Row STARTER ORDER Heading Row…" at bounding box center [490, 389] width 707 height 443
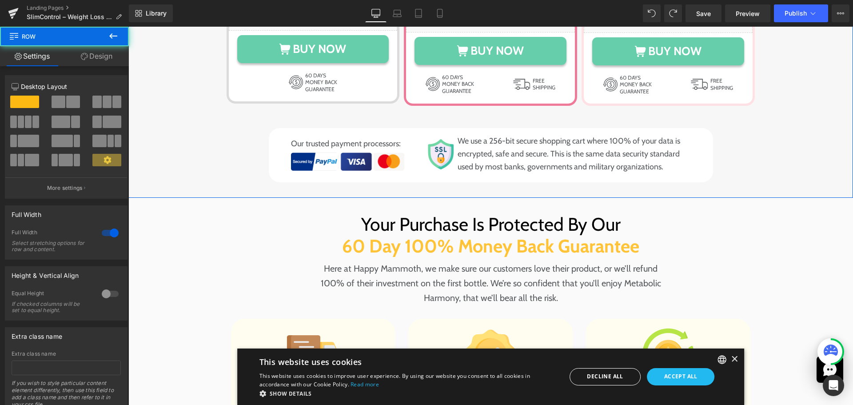
scroll to position [6158, 0]
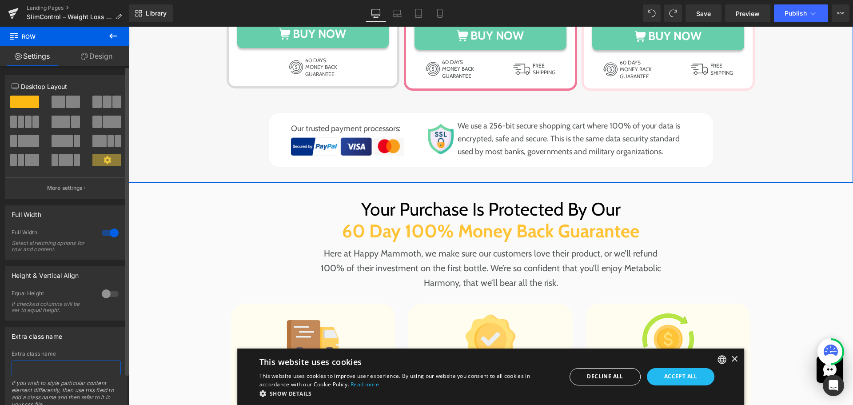
click at [55, 362] on input "text" at bounding box center [66, 367] width 109 height 15
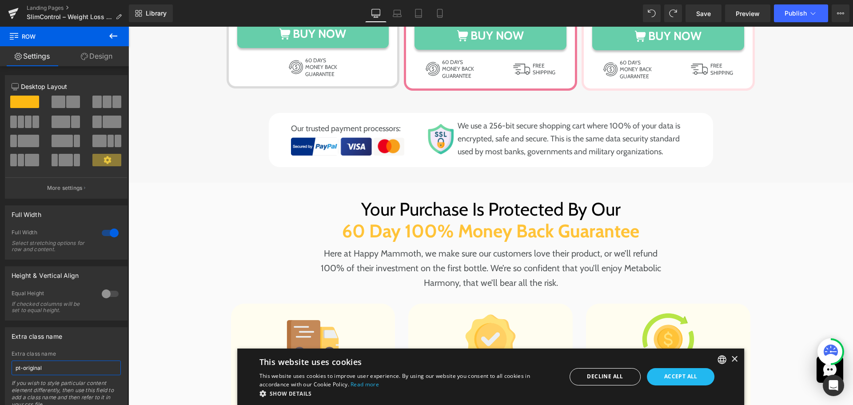
type input "pt-original"
click at [112, 41] on button at bounding box center [113, 37] width 31 height 20
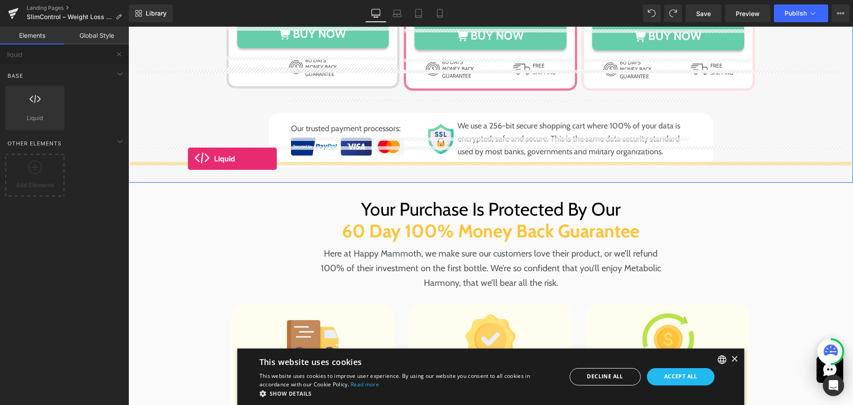
drag, startPoint x: 175, startPoint y: 138, endPoint x: 188, endPoint y: 159, distance: 24.8
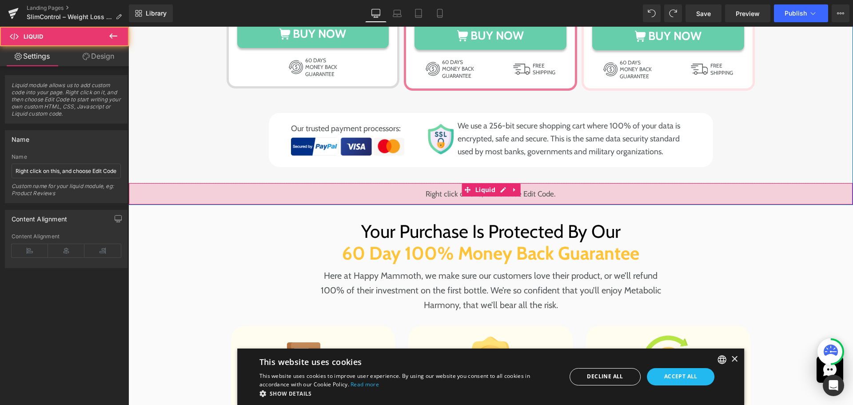
click at [237, 183] on div "Liquid" at bounding box center [490, 194] width 724 height 22
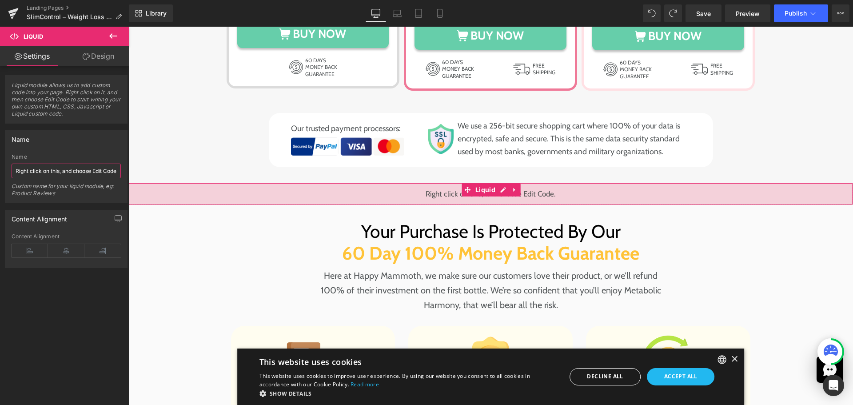
click at [61, 173] on input "Right click on this, and choose Edit Code." at bounding box center [66, 170] width 109 height 15
type input "Product Section"
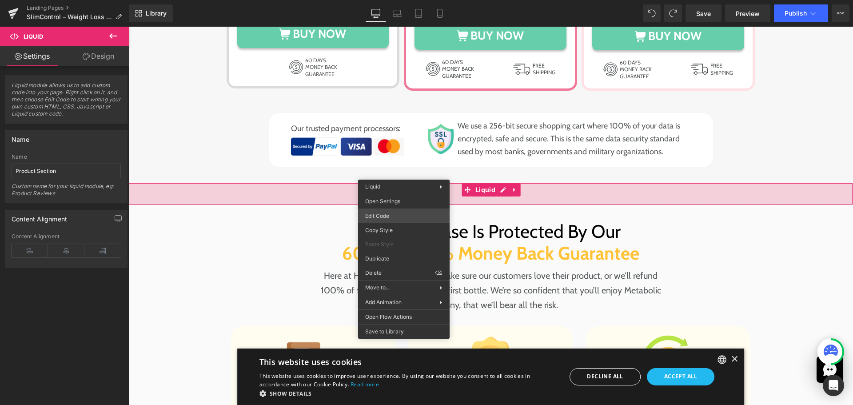
click at [400, 0] on div "Liquid You are previewing how the will restyle your page. You can not edit Elem…" at bounding box center [426, 0] width 853 height 0
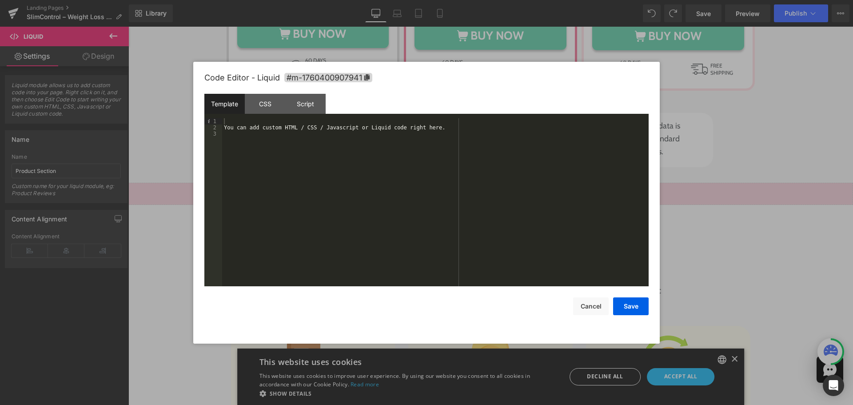
click at [368, 162] on div "You can add custom HTML / CSS / Javascript or Liquid code right here." at bounding box center [435, 208] width 426 height 180
drag, startPoint x: 268, startPoint y: 127, endPoint x: 375, endPoint y: 129, distance: 107.1
click at [375, 129] on div "{% render 'pricing-table-form-variants', product_id: 'ultimate-weight-loss-supp…" at bounding box center [435, 208] width 426 height 180
drag, startPoint x: 269, startPoint y: 103, endPoint x: 274, endPoint y: 100, distance: 6.4
click at [268, 103] on div "CSS" at bounding box center [265, 104] width 40 height 20
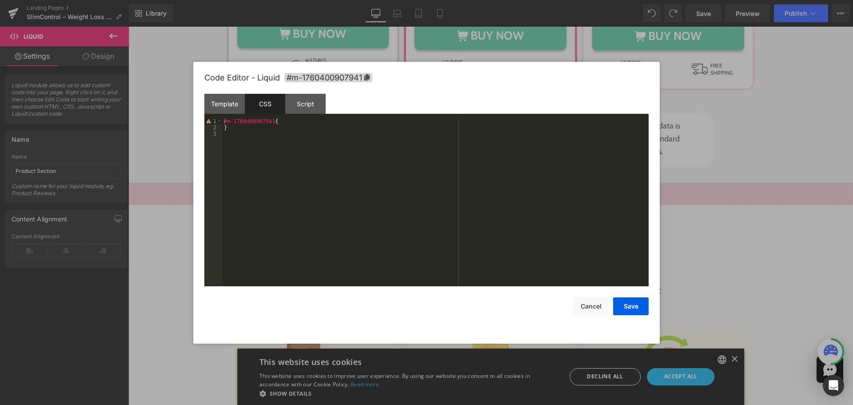
click at [314, 167] on div "#m-1760400907941 { }" at bounding box center [435, 208] width 426 height 180
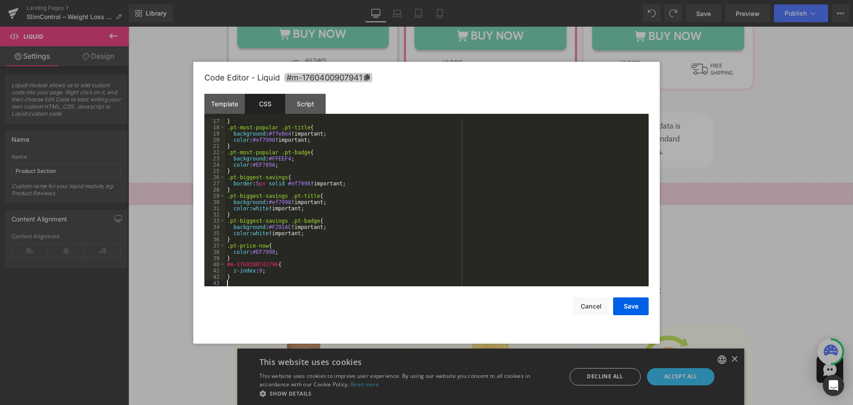
scroll to position [99, 0]
click at [337, 74] on span "#m-1760400907941" at bounding box center [328, 77] width 88 height 9
drag, startPoint x: 274, startPoint y: 263, endPoint x: 228, endPoint y: 265, distance: 45.8
click at [228, 265] on div "} .pt-most-popular .pt-title { background : #ffe0e4 !important; color : #ef7998…" at bounding box center [435, 208] width 420 height 180
click at [638, 306] on button "Save" at bounding box center [631, 306] width 36 height 18
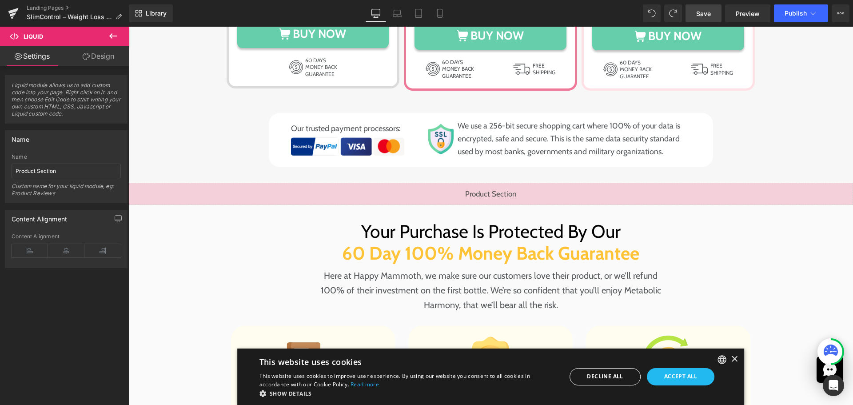
click at [705, 13] on span "Save" at bounding box center [703, 13] width 15 height 9
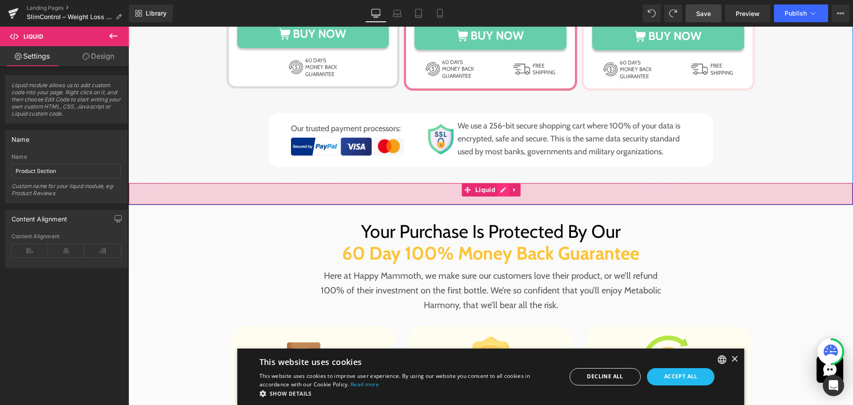
click at [497, 183] on div "Liquid" at bounding box center [490, 194] width 724 height 22
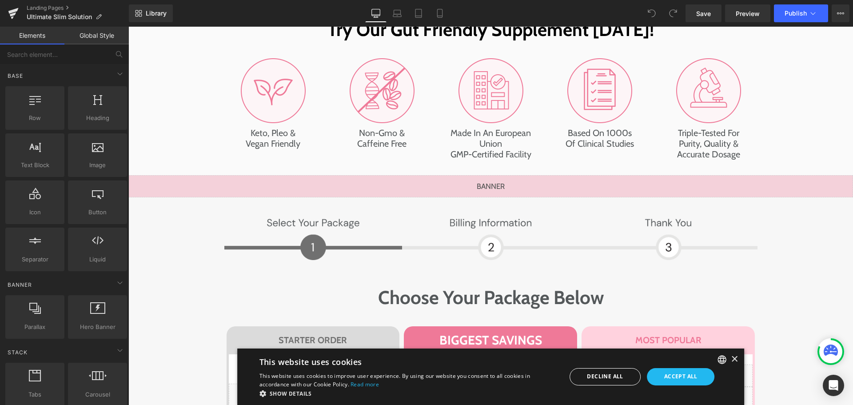
scroll to position [5989, 0]
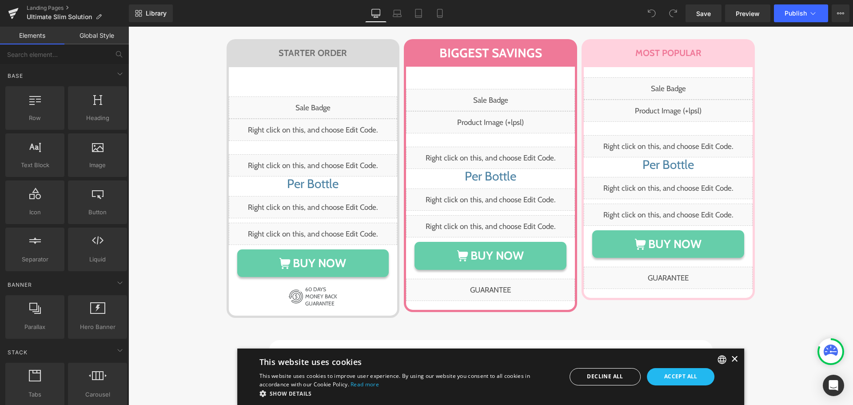
click at [731, 358] on div "×" at bounding box center [734, 359] width 7 height 7
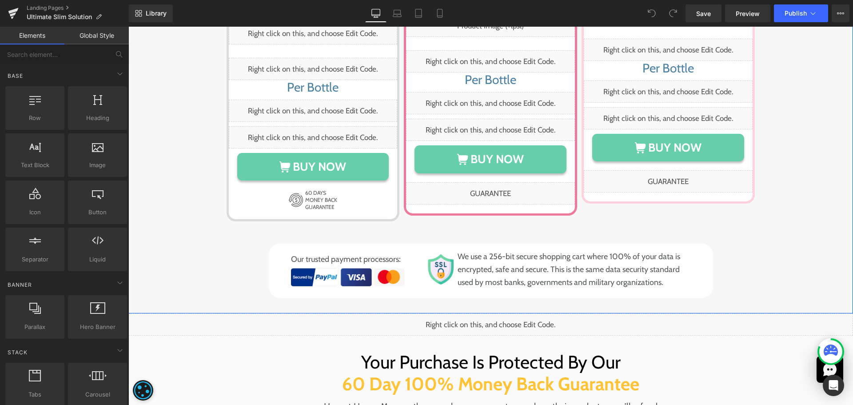
scroll to position [6166, 0]
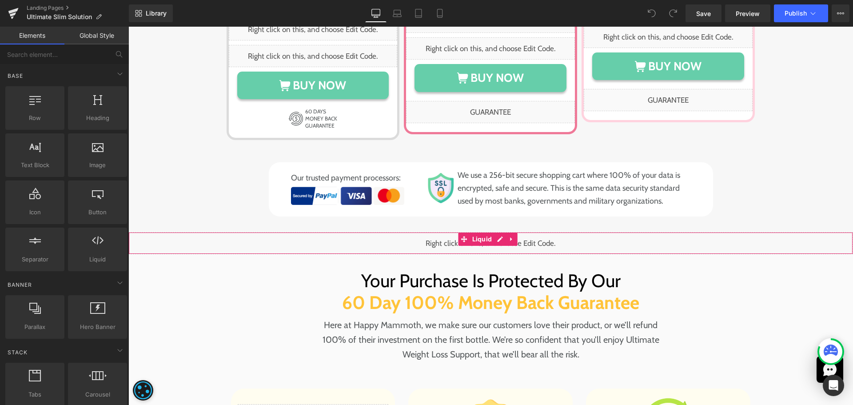
click at [414, 232] on div "Liquid" at bounding box center [490, 243] width 724 height 22
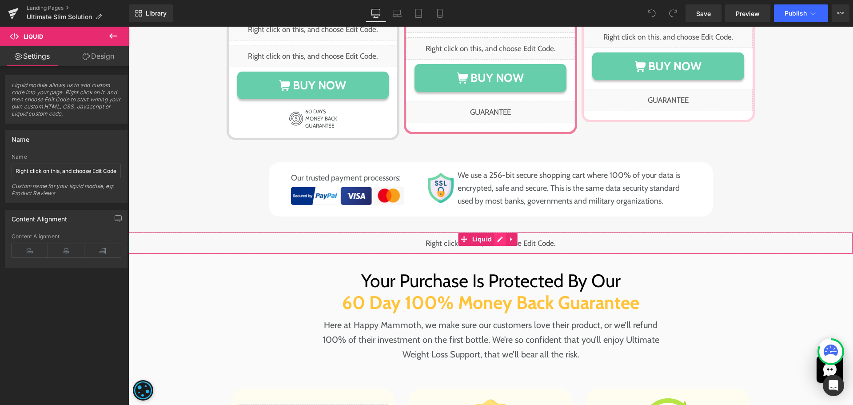
click at [501, 232] on div "Liquid" at bounding box center [490, 243] width 724 height 22
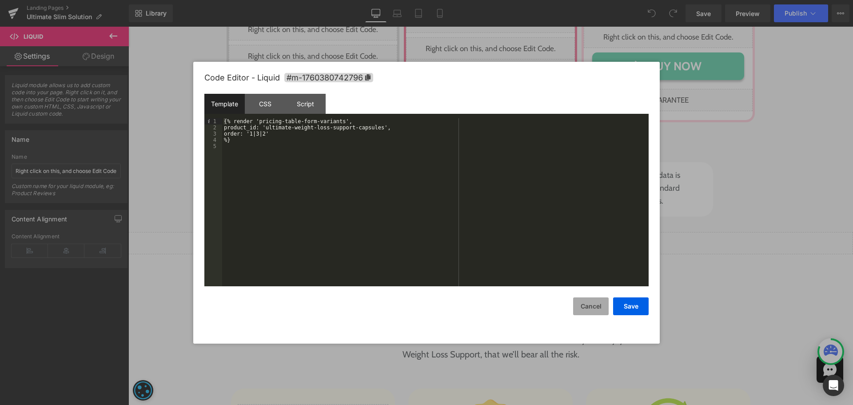
click at [597, 308] on button "Cancel" at bounding box center [591, 306] width 36 height 18
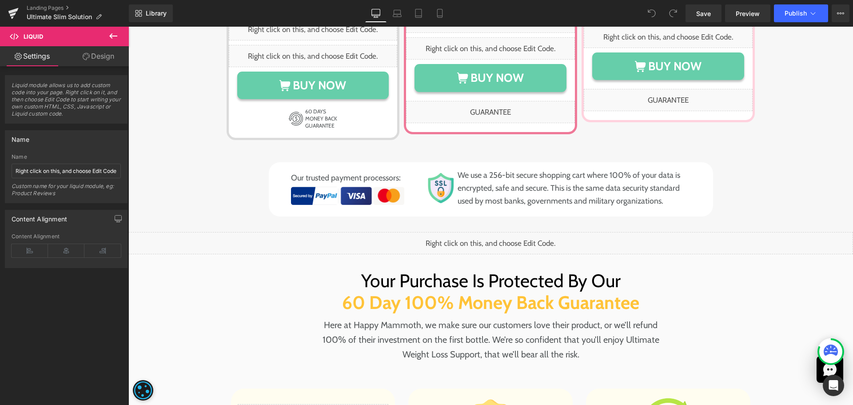
click at [280, 232] on div "Liquid" at bounding box center [490, 243] width 724 height 22
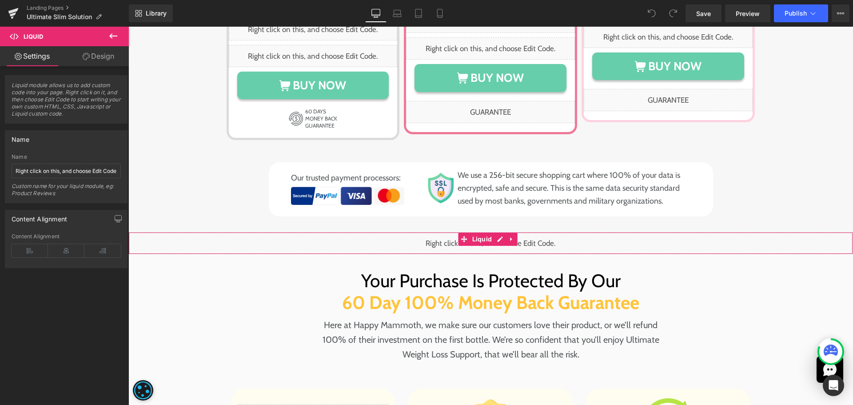
click at [445, 232] on div "Liquid" at bounding box center [490, 243] width 724 height 22
click at [71, 168] on input "Right click on this, and choose Edit Code." at bounding box center [66, 170] width 109 height 15
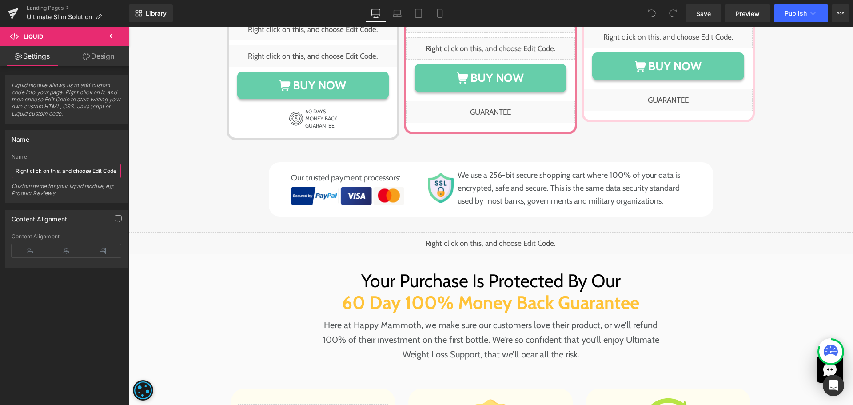
paste input "Product Section"
type input "Product Section"
click at [86, 156] on div "Name" at bounding box center [66, 157] width 109 height 6
click at [712, 15] on link "Save" at bounding box center [703, 13] width 36 height 18
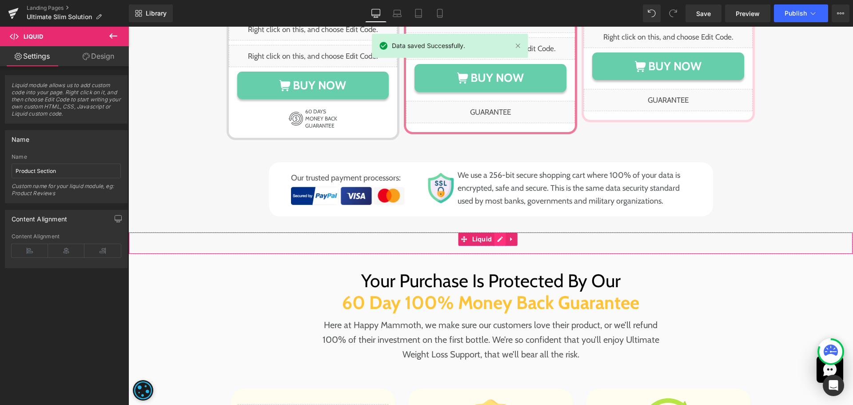
click at [501, 232] on div "Liquid" at bounding box center [490, 243] width 724 height 22
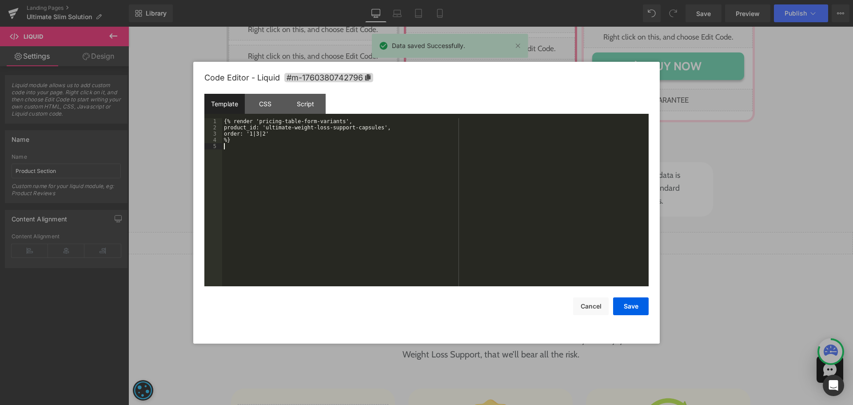
click at [395, 184] on div "{% render 'pricing-table-form-variants', product_id: 'ultimate-weight-loss-supp…" at bounding box center [435, 208] width 426 height 180
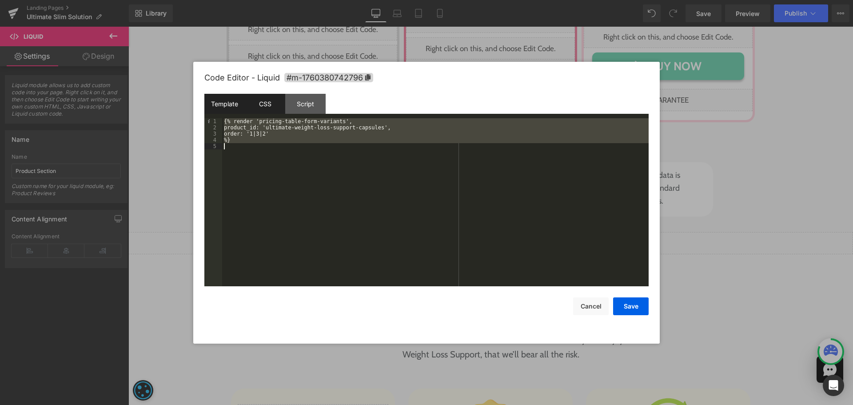
click at [274, 101] on div "CSS" at bounding box center [265, 104] width 40 height 20
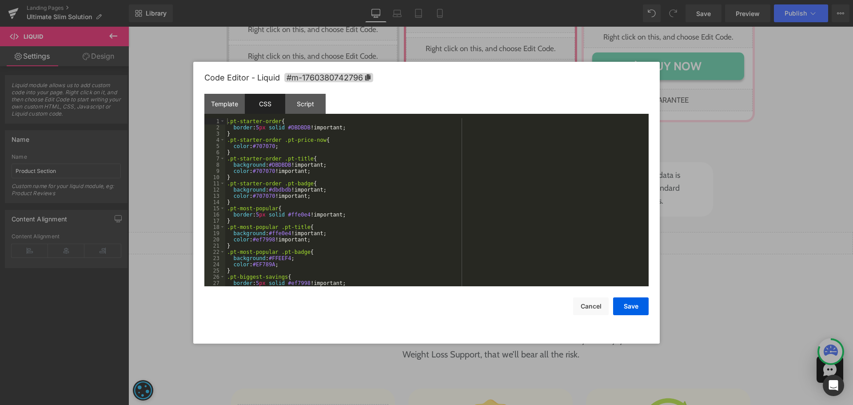
click at [286, 173] on div ".pt-starter-order { border : 5 px solid #DBDBDB !important; } .pt-starter-order…" at bounding box center [435, 208] width 420 height 180
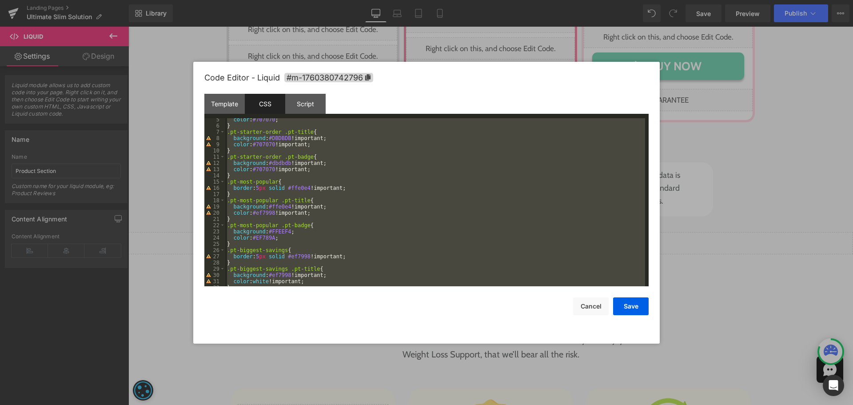
scroll to position [99, 0]
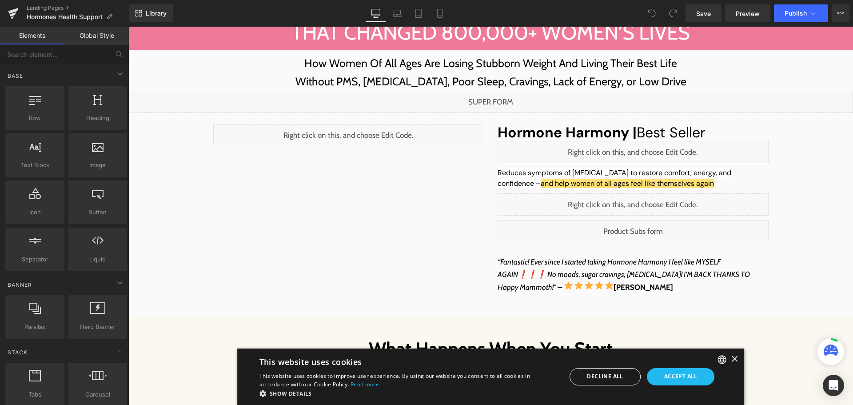
click at [366, 128] on div "Liquid" at bounding box center [348, 135] width 271 height 22
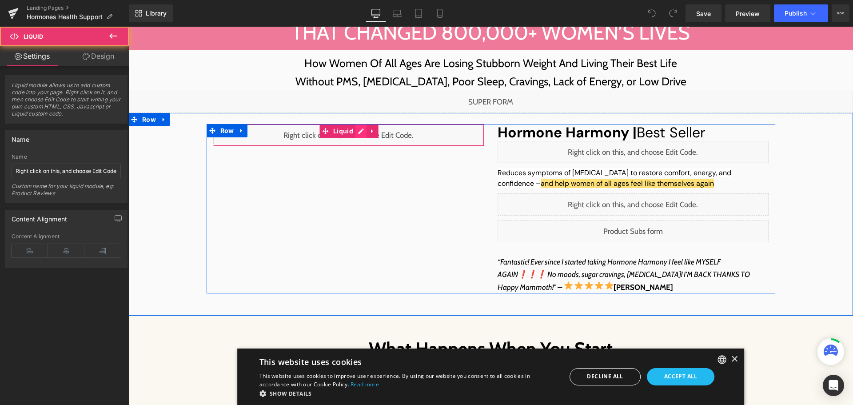
click at [357, 135] on div "Liquid" at bounding box center [348, 135] width 271 height 22
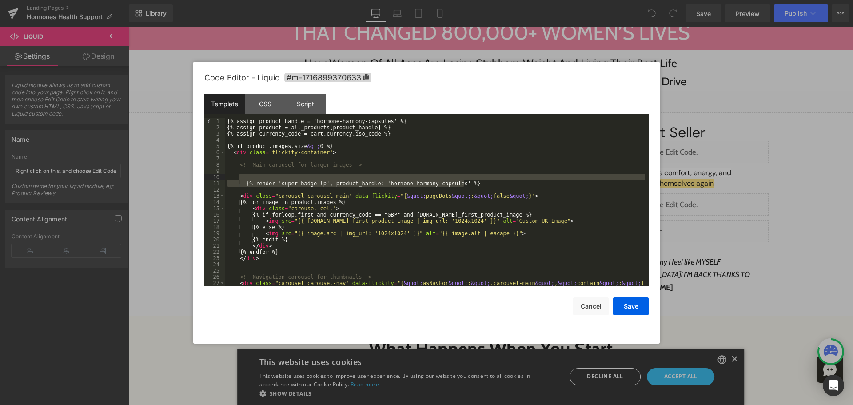
drag, startPoint x: 481, startPoint y: 184, endPoint x: 244, endPoint y: 179, distance: 237.7
click at [244, 179] on div "{% assign product_handle = 'hormone-harmony-capsules' %} {% assign product = al…" at bounding box center [435, 211] width 420 height 187
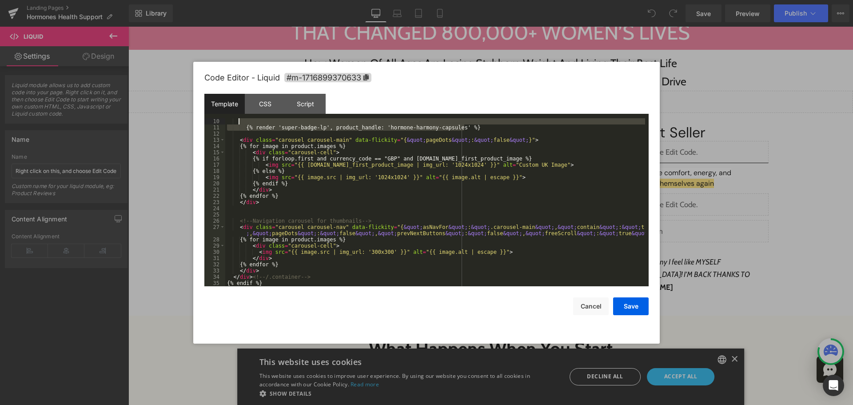
scroll to position [56, 0]
click at [267, 106] on div "CSS" at bounding box center [265, 104] width 40 height 20
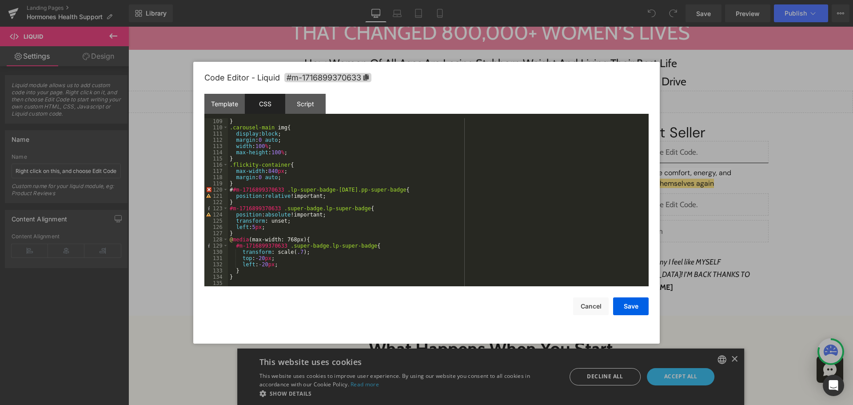
scroll to position [672, 0]
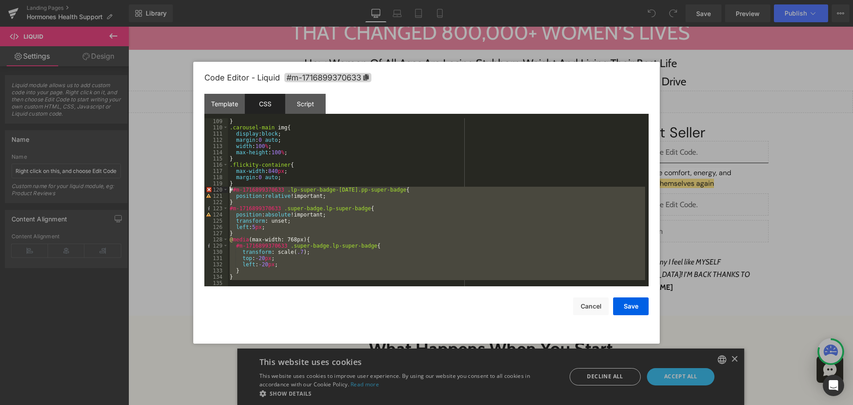
drag, startPoint x: 234, startPoint y: 273, endPoint x: 213, endPoint y: 191, distance: 85.1
click at [213, 191] on pre "109 110 111 112 113 114 115 116 117 118 119 120 121 122 123 124 125 126 127 128…" at bounding box center [426, 202] width 444 height 168
click at [309, 213] on div "} .carousel-main img { display : block ; margin : 0 auto ; width : 100 % ; max-…" at bounding box center [436, 202] width 417 height 168
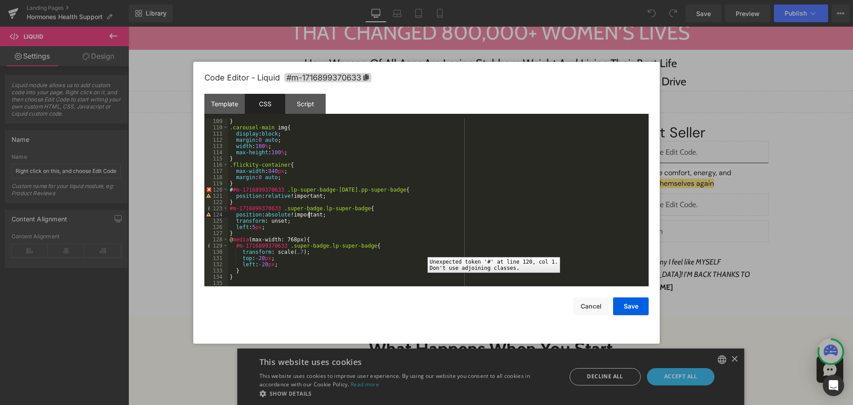
click at [227, 188] on div "120" at bounding box center [216, 190] width 24 height 6
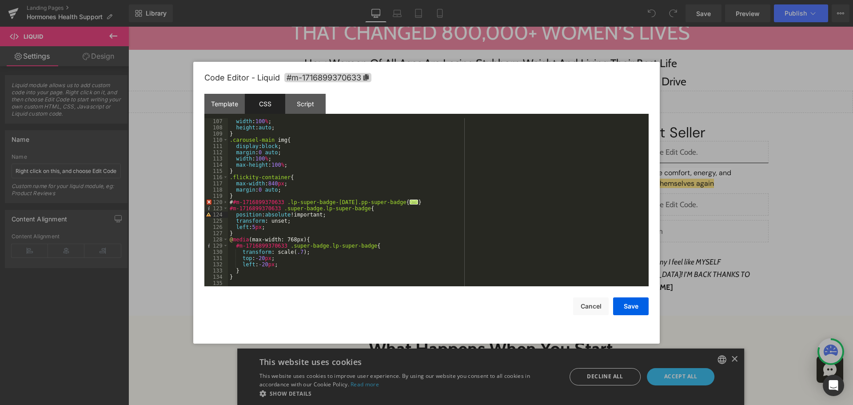
drag, startPoint x: 231, startPoint y: 201, endPoint x: 234, endPoint y: 209, distance: 7.9
click at [231, 201] on div "width : 100 % ; height : auto ; } .carousel-main img { display : block ; margin…" at bounding box center [436, 208] width 417 height 180
click at [410, 201] on span "..." at bounding box center [414, 201] width 9 height 5
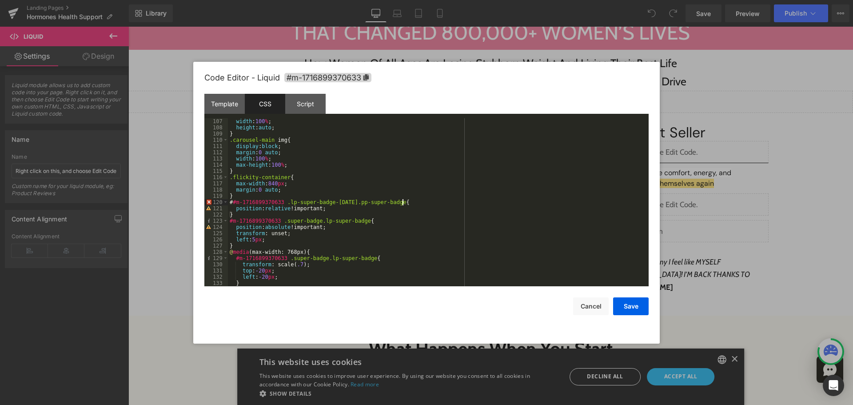
click at [334, 217] on div "width : 100 % ; height : auto ; } .carousel-main img { display : block ; margin…" at bounding box center [436, 208] width 417 height 180
click at [234, 200] on div "width : 100 % ; height : auto ; } .carousel-main img { display : block ; margin…" at bounding box center [436, 208] width 417 height 180
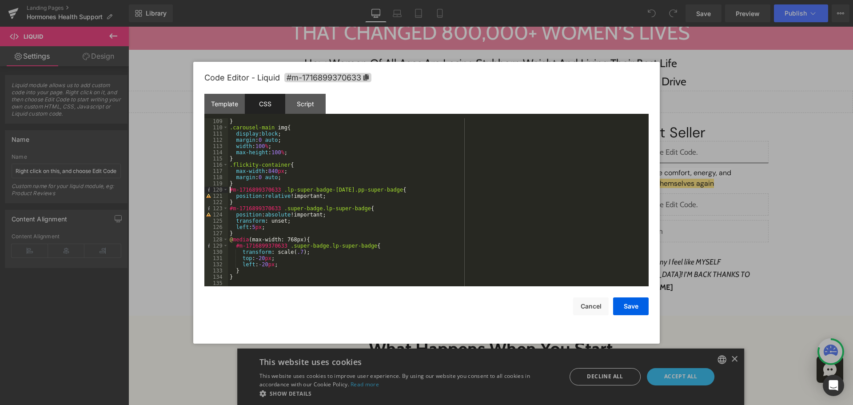
scroll to position [672, 0]
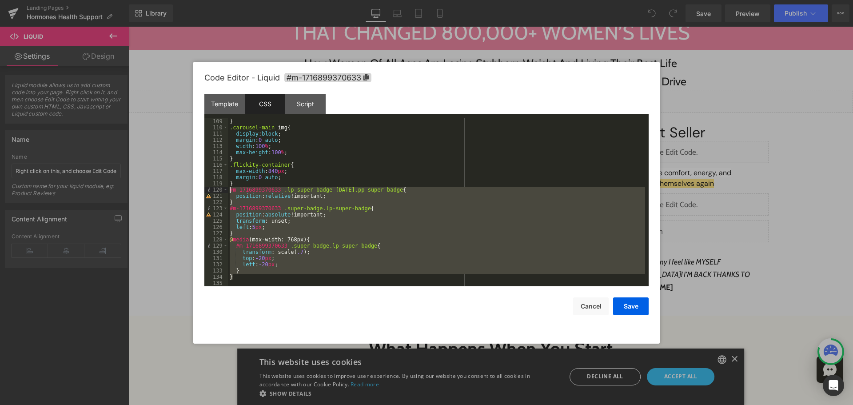
drag, startPoint x: 237, startPoint y: 279, endPoint x: 220, endPoint y: 189, distance: 91.2
click at [220, 189] on pre "109 110 111 112 113 114 115 116 117 118 119 120 121 122 123 124 125 126 127 128…" at bounding box center [426, 202] width 444 height 168
click at [624, 306] on button "Save" at bounding box center [631, 306] width 36 height 18
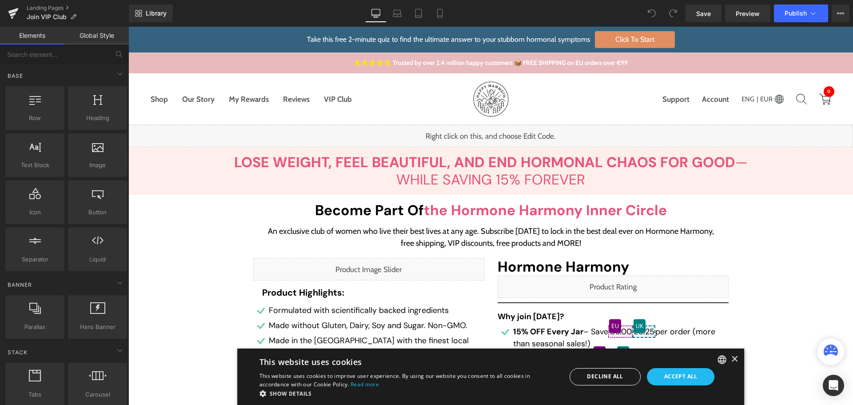
click at [352, 269] on div "Liquid" at bounding box center [368, 269] width 231 height 22
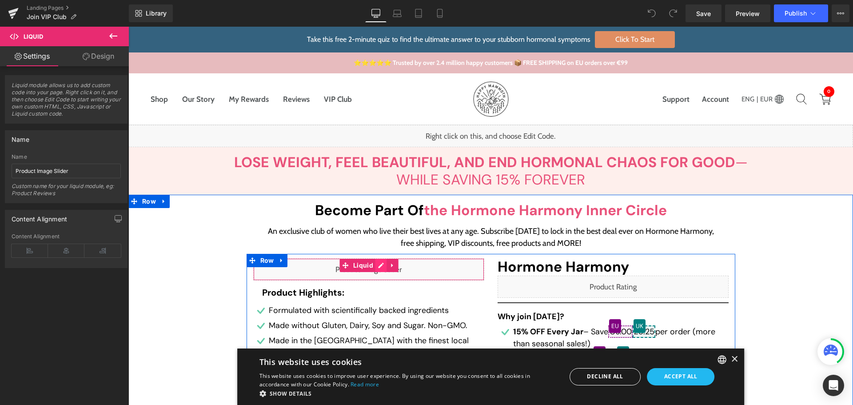
click at [375, 267] on div "Liquid" at bounding box center [368, 269] width 231 height 22
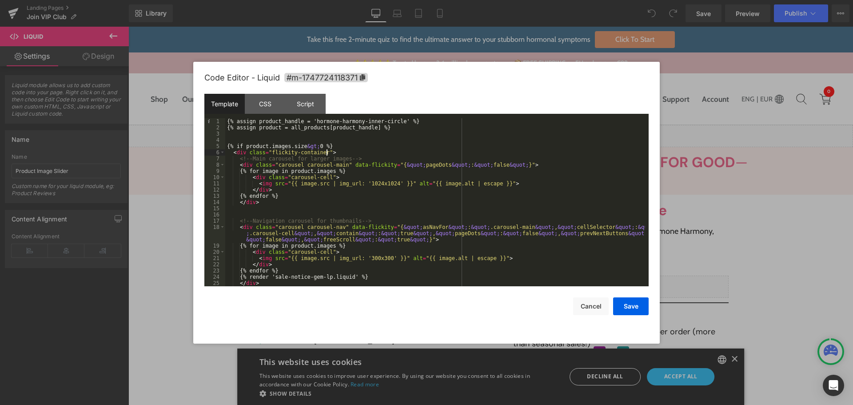
click at [350, 153] on div "{% assign product_handle = 'hormone-harmony-inner-circle' %} {% assign product …" at bounding box center [435, 208] width 420 height 180
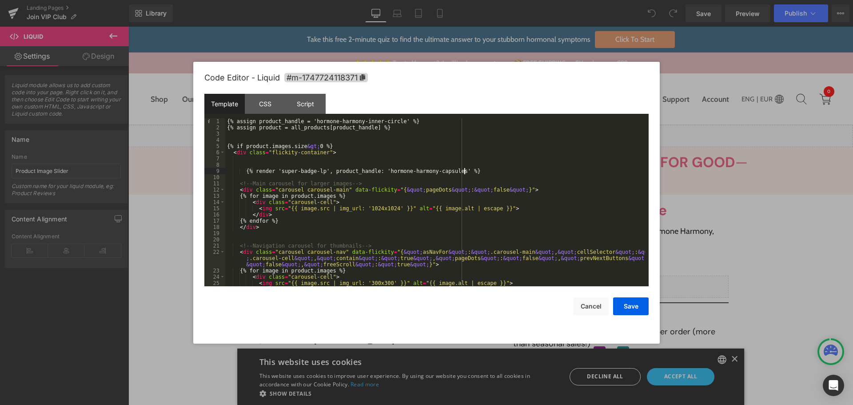
scroll to position [124, 0]
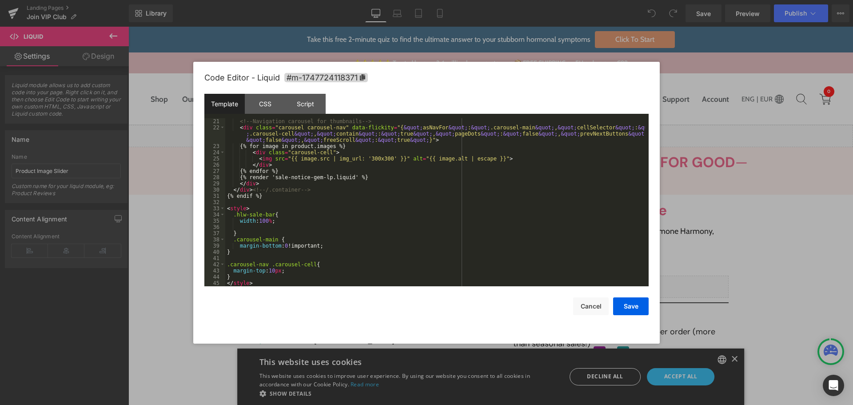
click at [269, 278] on div "<!-- Navigation carousel for thumbnails --> < div class = "carousel carousel-na…" at bounding box center [435, 208] width 420 height 180
click at [271, 102] on div "CSS" at bounding box center [265, 104] width 40 height 20
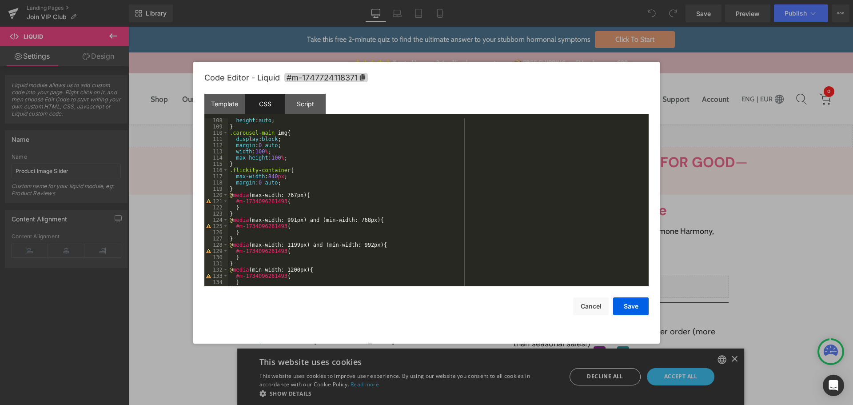
scroll to position [678, 0]
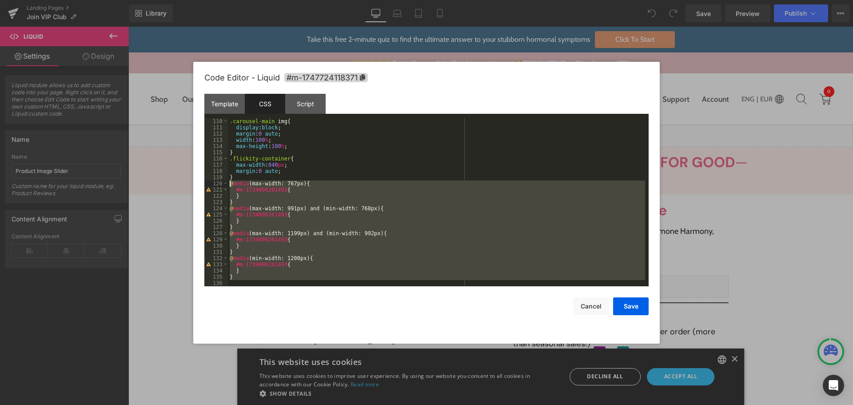
drag, startPoint x: 244, startPoint y: 281, endPoint x: 221, endPoint y: 184, distance: 100.0
click at [221, 184] on pre "110 111 112 113 114 115 116 117 118 119 120 121 122 123 124 125 126 127 128 129…" at bounding box center [426, 202] width 444 height 168
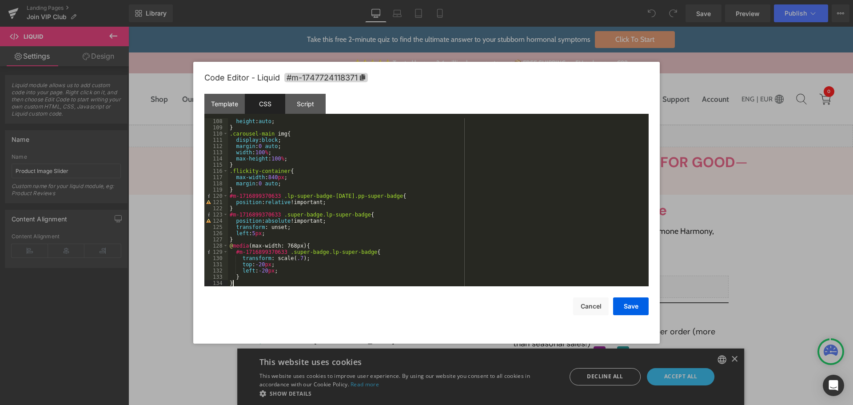
scroll to position [665, 0]
click at [318, 75] on span "#m-1747724118371" at bounding box center [326, 77] width 84 height 9
drag, startPoint x: 276, startPoint y: 196, endPoint x: 211, endPoint y: 194, distance: 64.4
click at [211, 194] on pre "108 109 110 111 112 113 114 115 116 117 118 119 120 121 122 123 124 125 126 127…" at bounding box center [426, 203] width 444 height 168
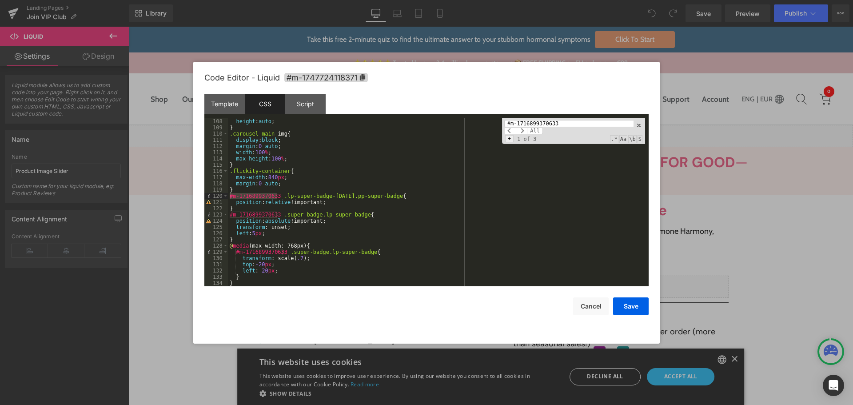
click at [510, 136] on span "+" at bounding box center [509, 138] width 8 height 7
click at [520, 134] on div "#m-1716899370633 All Replace All - 1 of 3 .* Aa \b S" at bounding box center [573, 139] width 143 height 42
click at [539, 136] on input at bounding box center [573, 139] width 138 height 7
paste input "#m-1747724118371"
type input "#m-1747724118371"
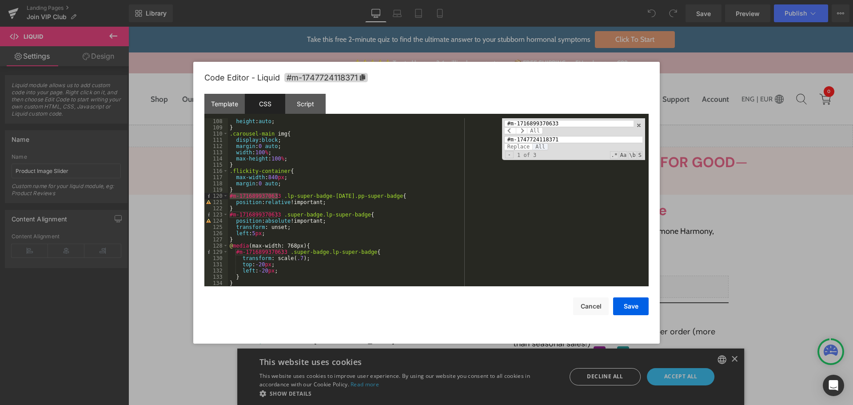
click at [543, 147] on span "All" at bounding box center [540, 146] width 16 height 7
click at [636, 306] on button "Save" at bounding box center [631, 306] width 36 height 18
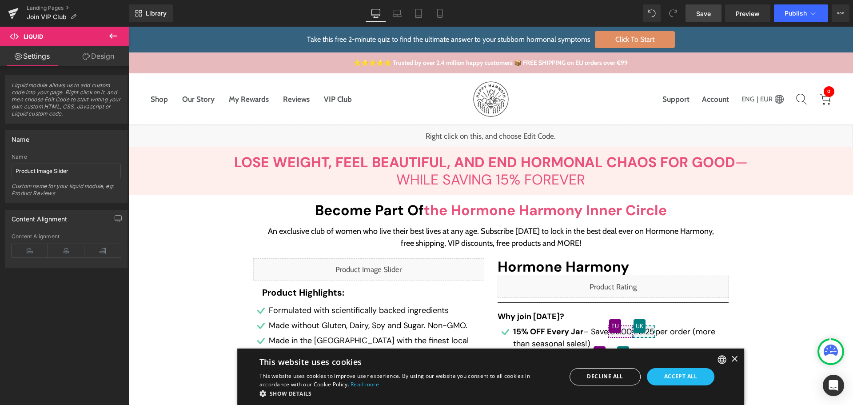
click at [704, 15] on span "Save" at bounding box center [703, 13] width 15 height 9
click at [743, 12] on span "Preview" at bounding box center [748, 13] width 24 height 9
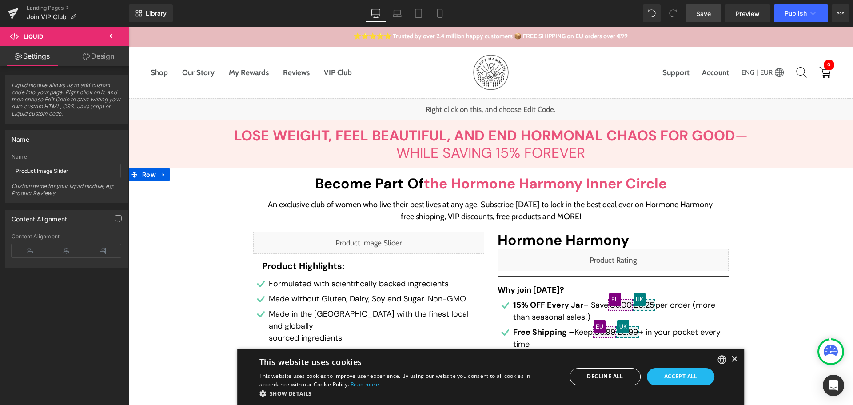
scroll to position [89, 0]
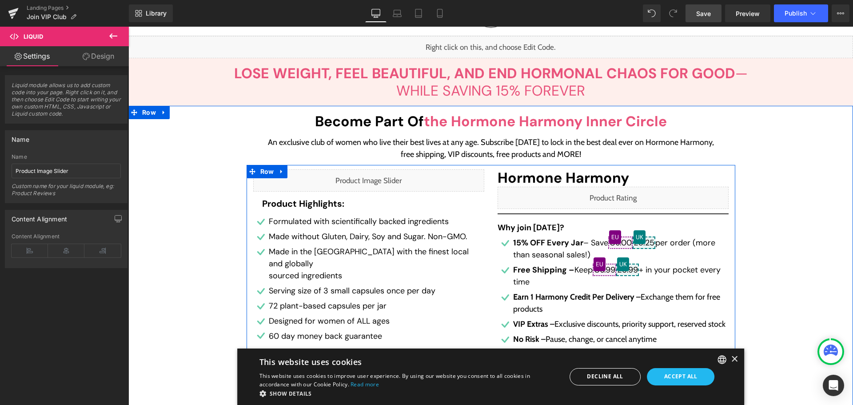
click at [374, 178] on div "Liquid" at bounding box center [368, 180] width 231 height 22
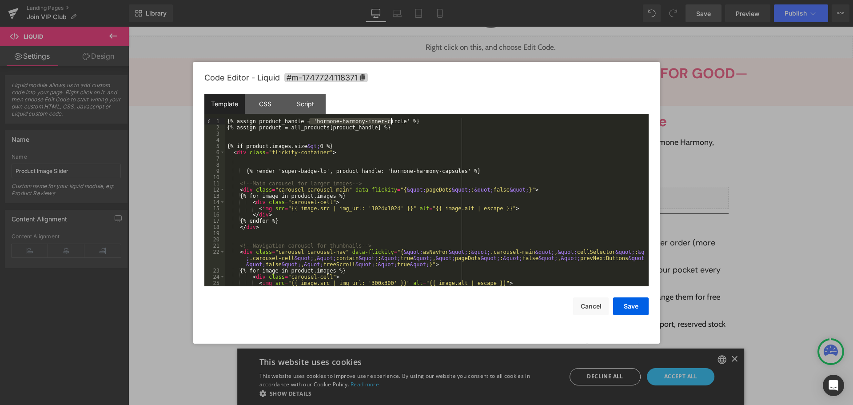
drag, startPoint x: 310, startPoint y: 120, endPoint x: 390, endPoint y: 121, distance: 80.8
click at [390, 121] on div "{% assign product_handle = 'hormone-harmony-inner-circle' %} {% assign product …" at bounding box center [435, 208] width 420 height 180
